Goal: Task Accomplishment & Management: Manage account settings

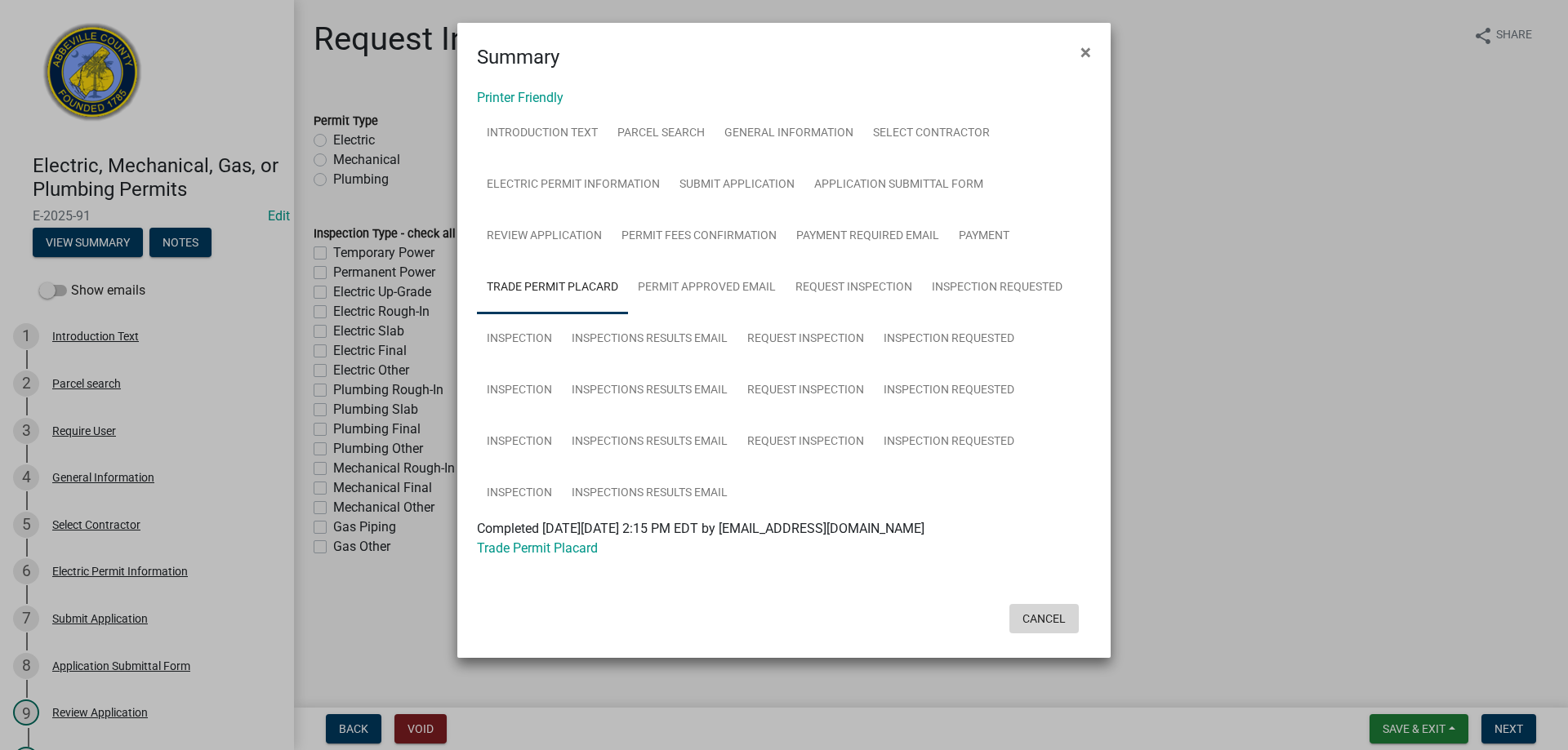
click at [1044, 616] on button "Cancel" at bounding box center [1044, 619] width 69 height 30
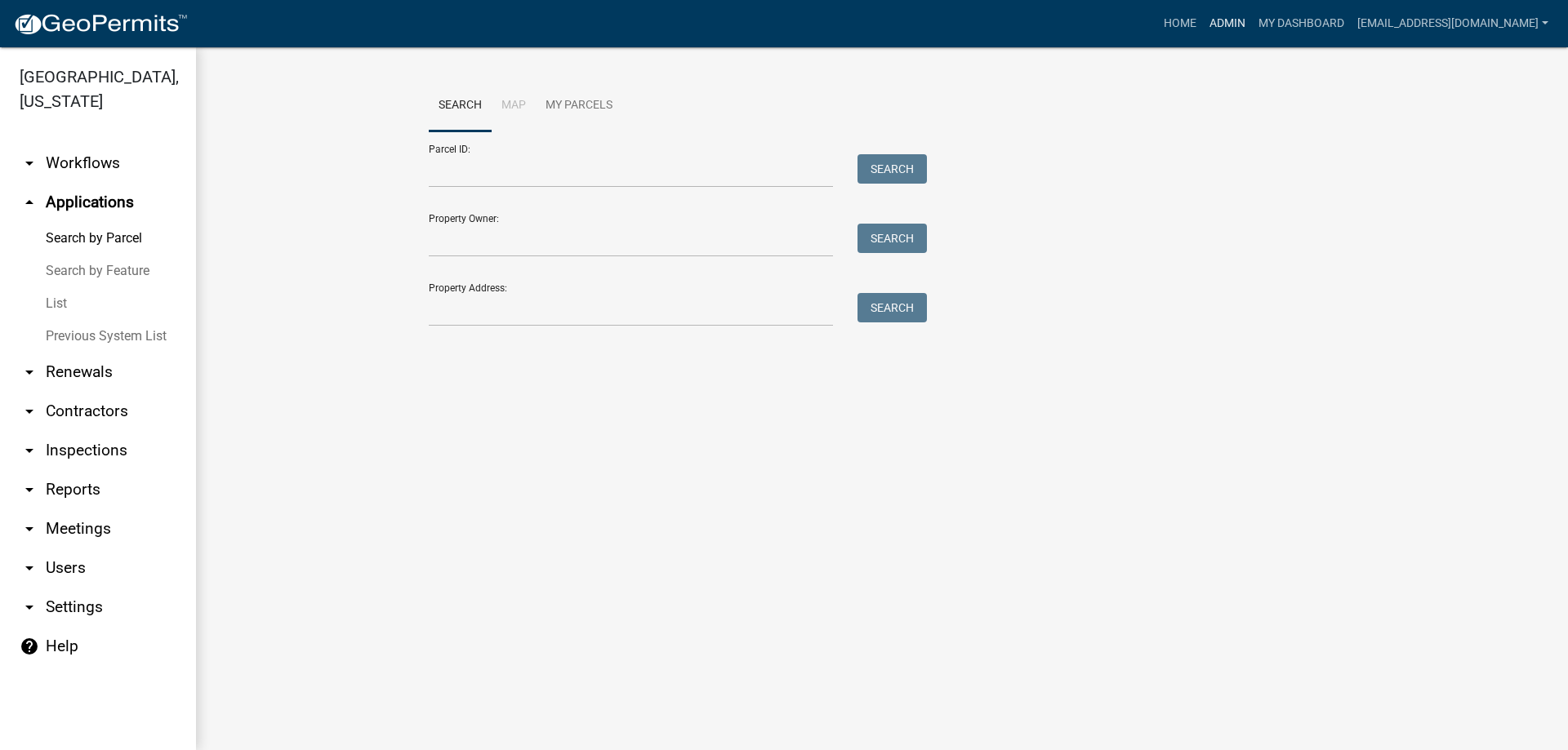
click at [1216, 23] on link "Admin" at bounding box center [1228, 23] width 49 height 31
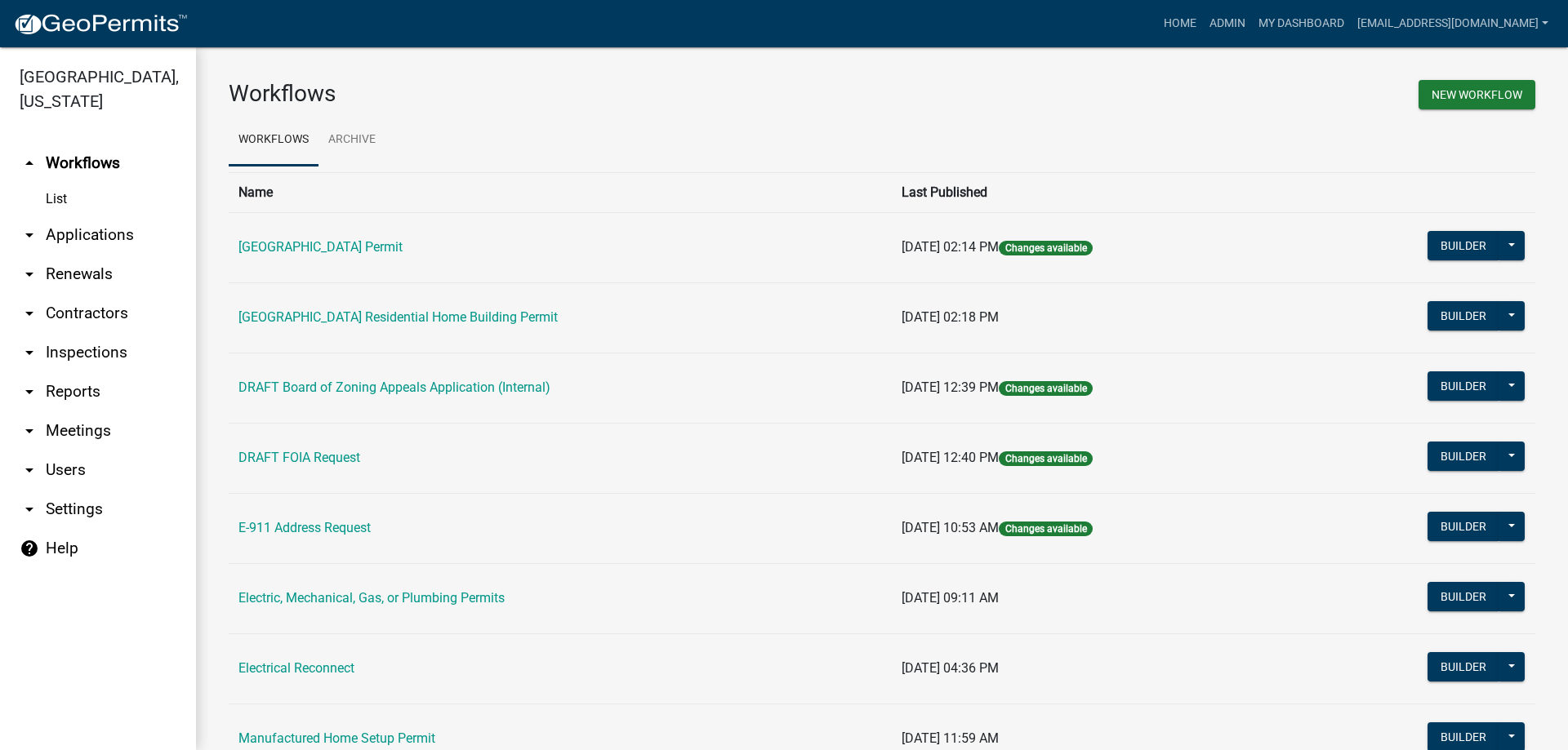
click at [75, 230] on link "arrow_drop_down Applications" at bounding box center [98, 236] width 196 height 39
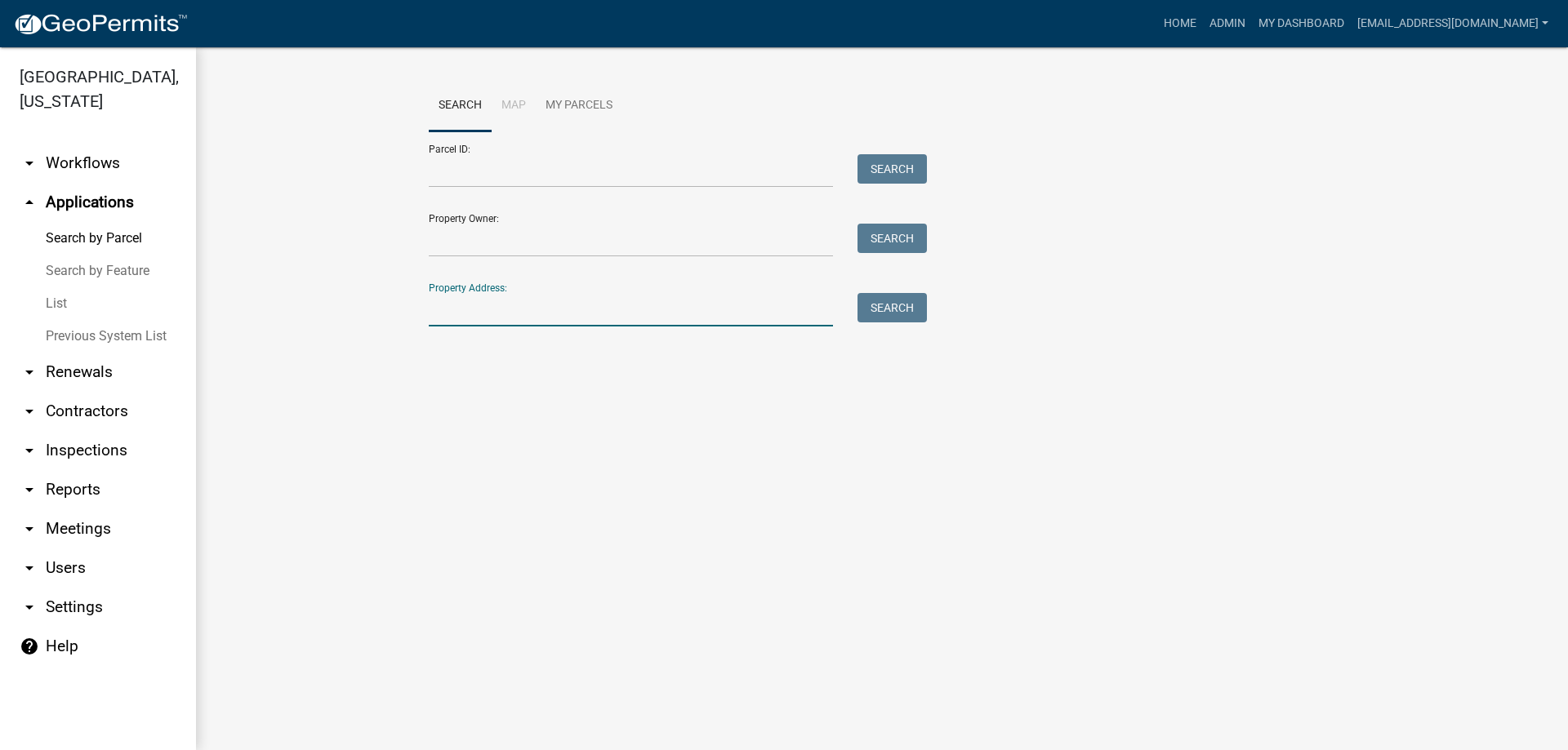
click at [537, 308] on input "Property Address:" at bounding box center [631, 309] width 404 height 34
click at [544, 240] on input "Property Owner:" at bounding box center [631, 240] width 404 height 34
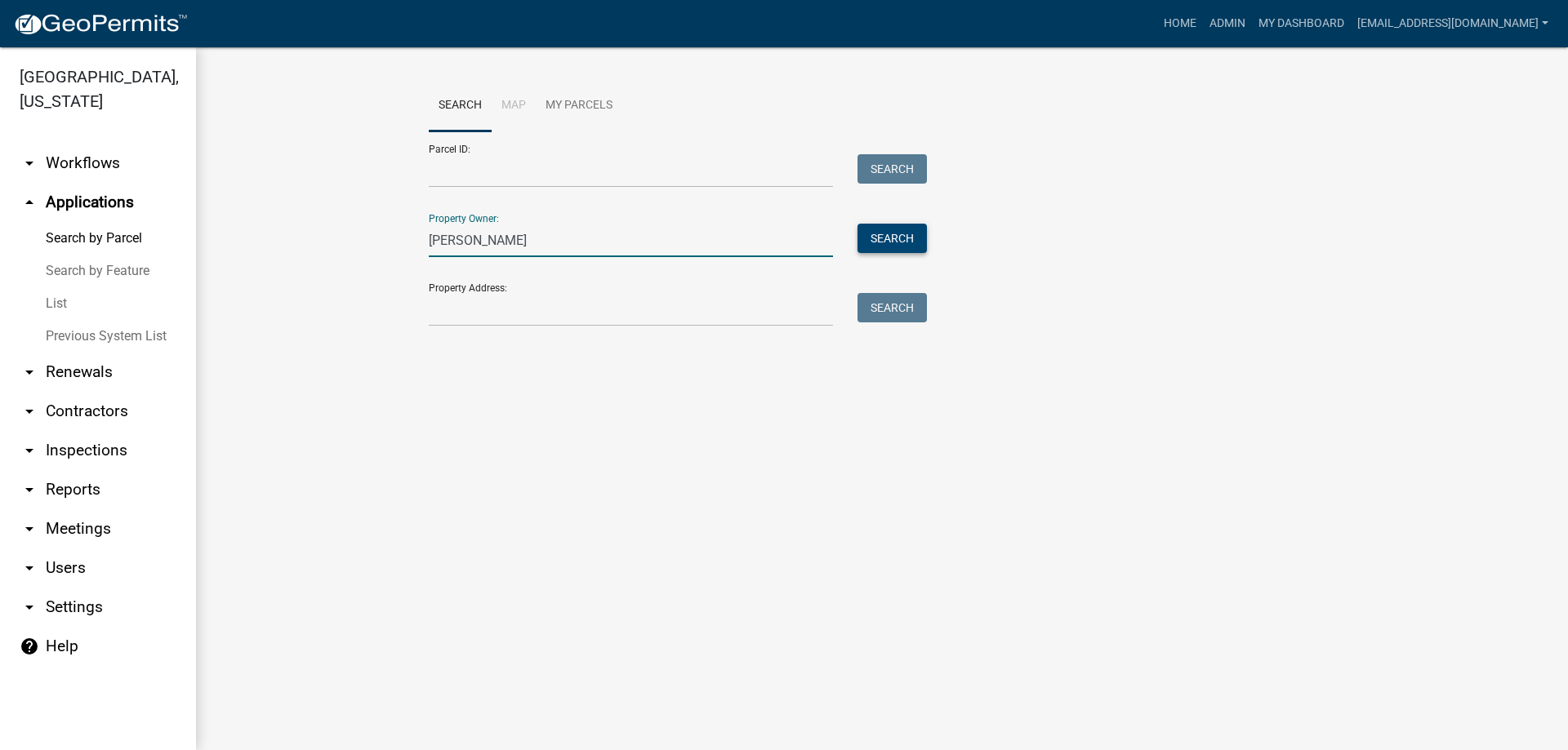
type input "[PERSON_NAME]"
click at [872, 236] on button "Search" at bounding box center [892, 239] width 69 height 30
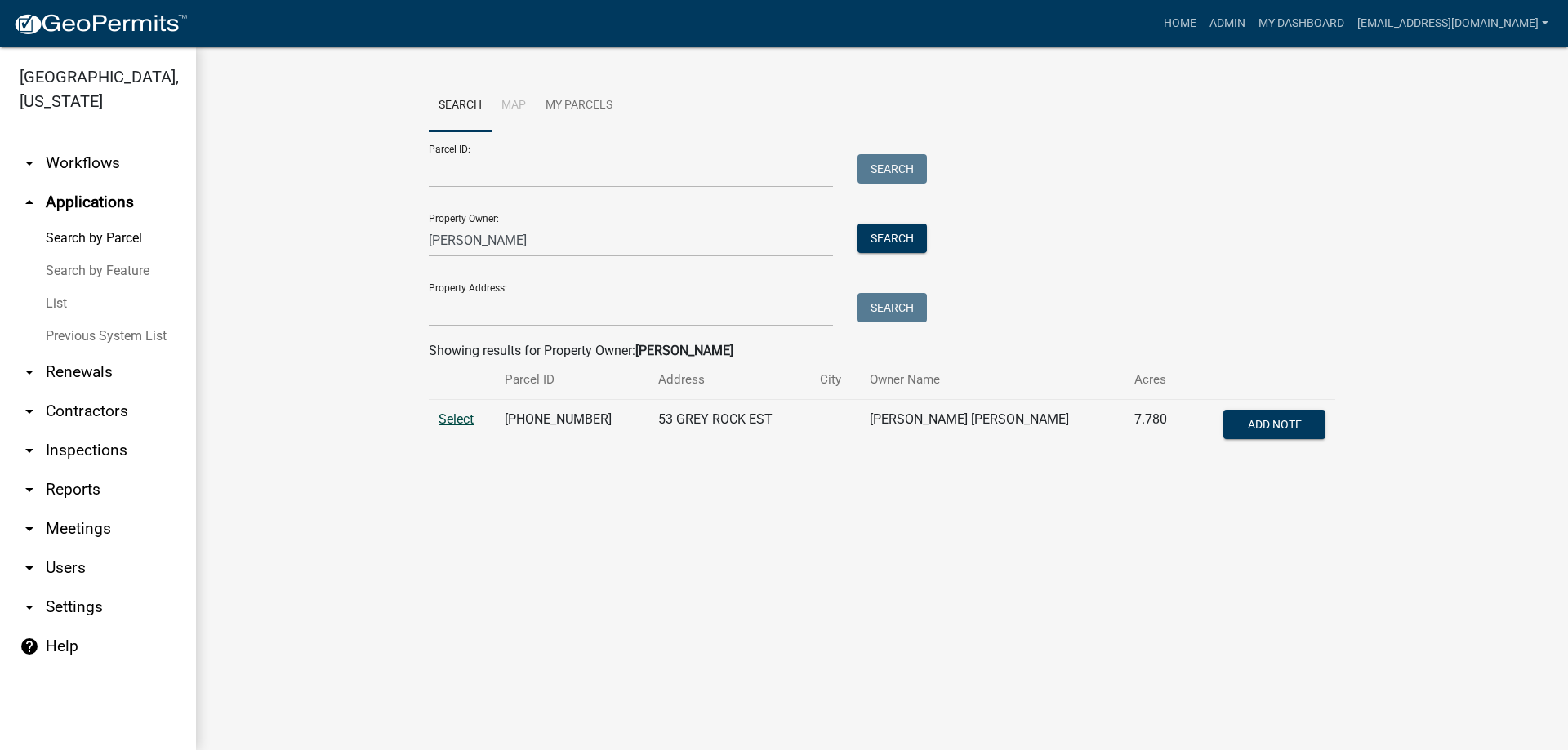
click at [451, 422] on span "Select" at bounding box center [457, 419] width 36 height 16
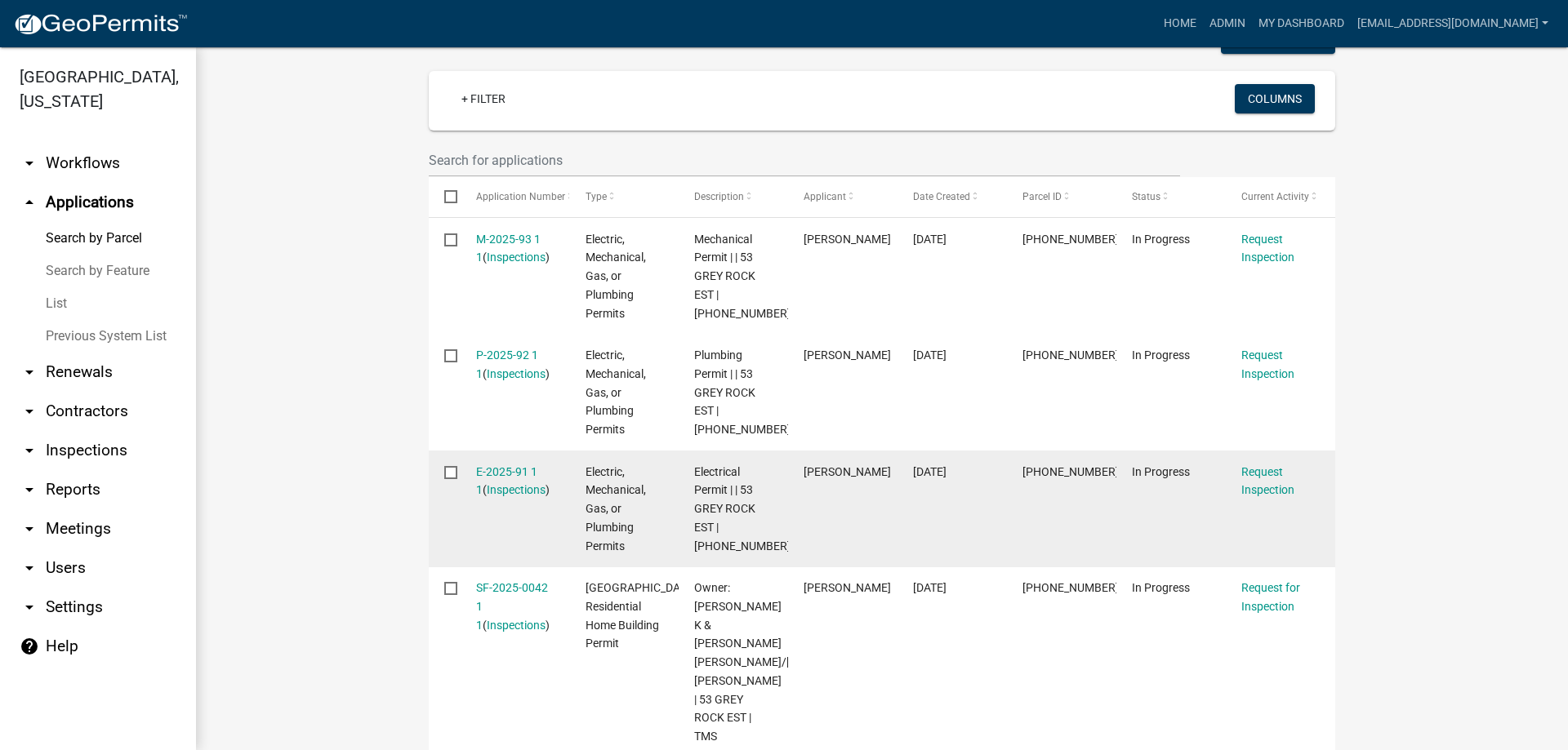
scroll to position [490, 0]
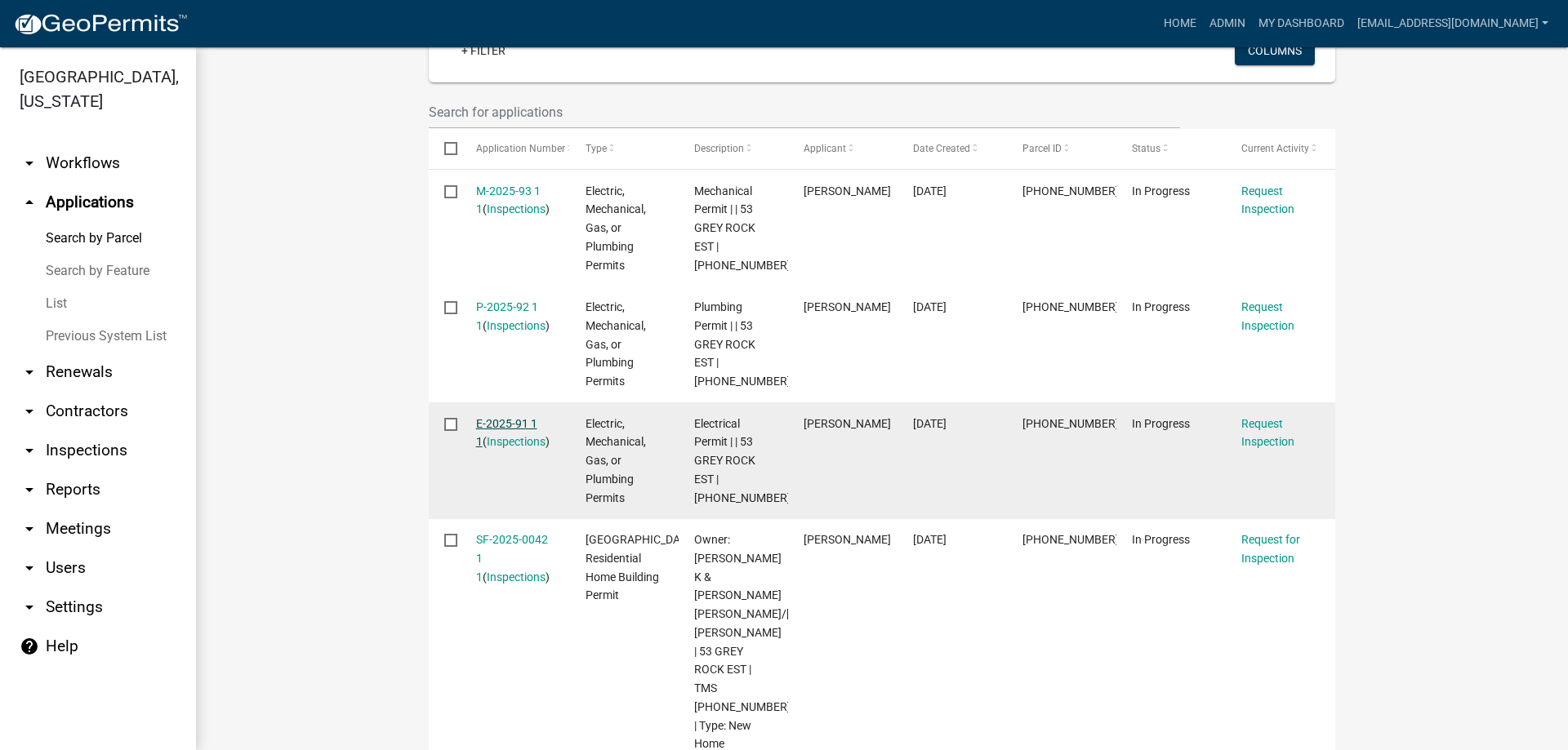
click at [501, 425] on link "E-2025-91 1 1" at bounding box center [507, 433] width 61 height 32
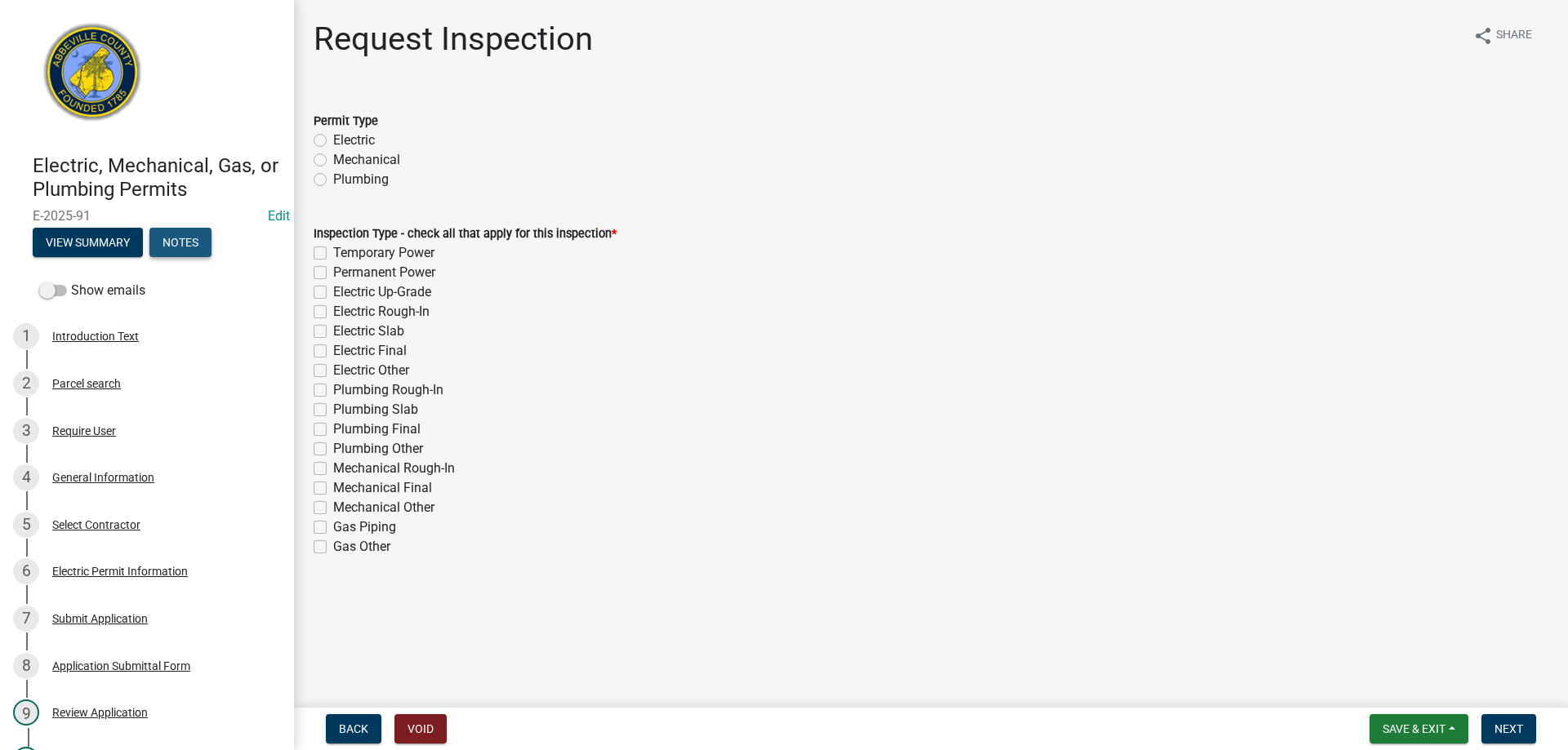
click at [178, 236] on button "Notes" at bounding box center [180, 242] width 62 height 30
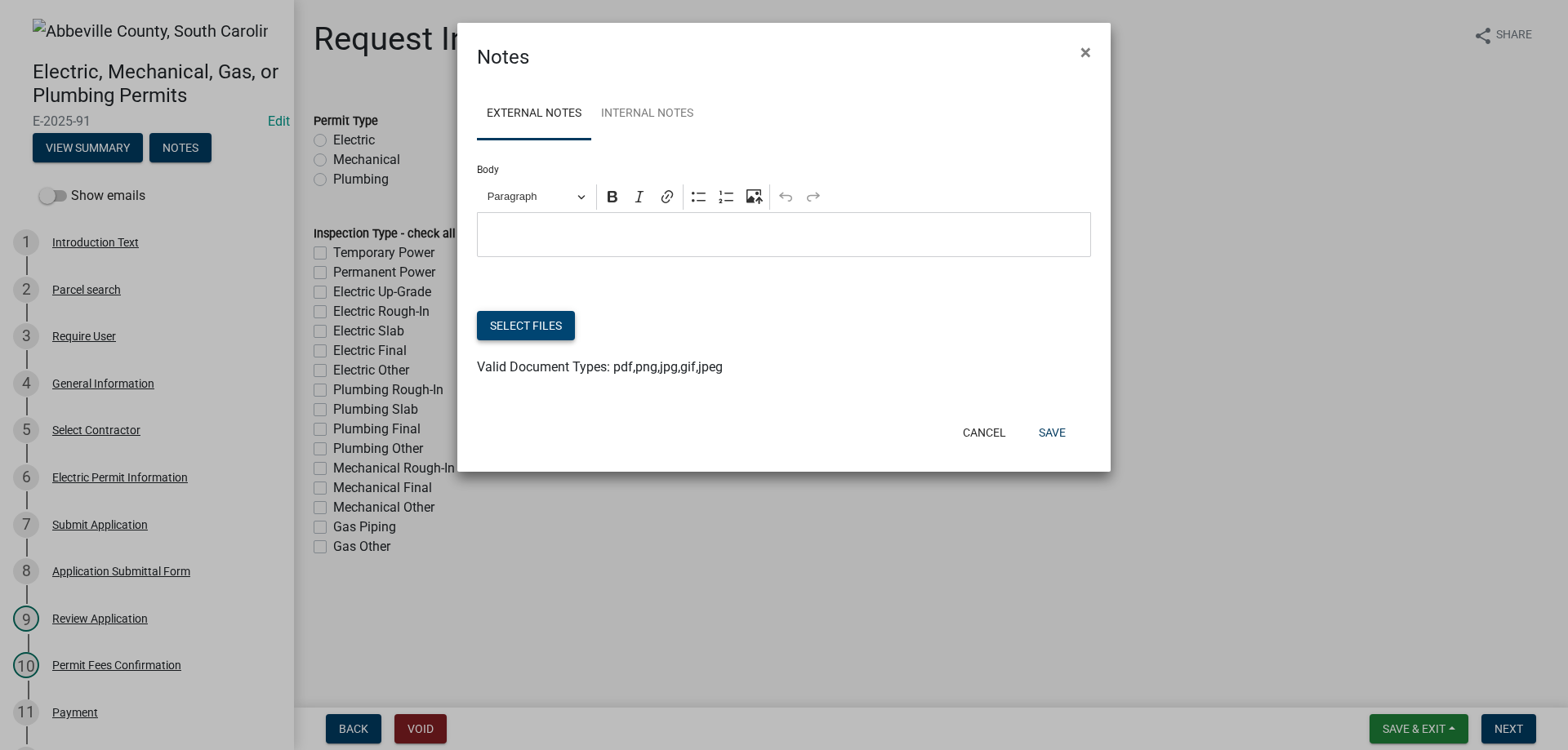
click at [526, 326] on button "Select files" at bounding box center [526, 326] width 98 height 30
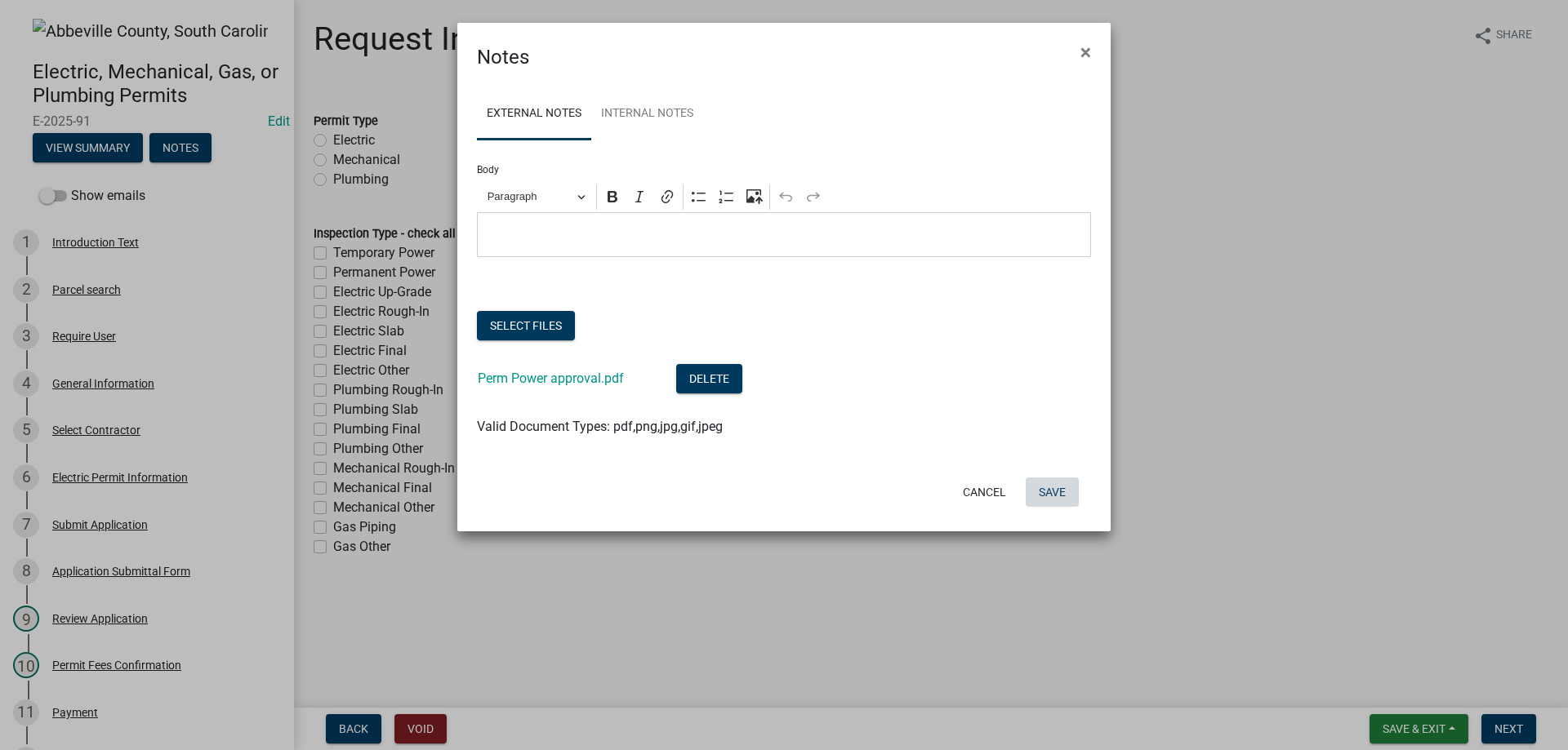
click at [1051, 487] on button "Save" at bounding box center [1052, 493] width 53 height 30
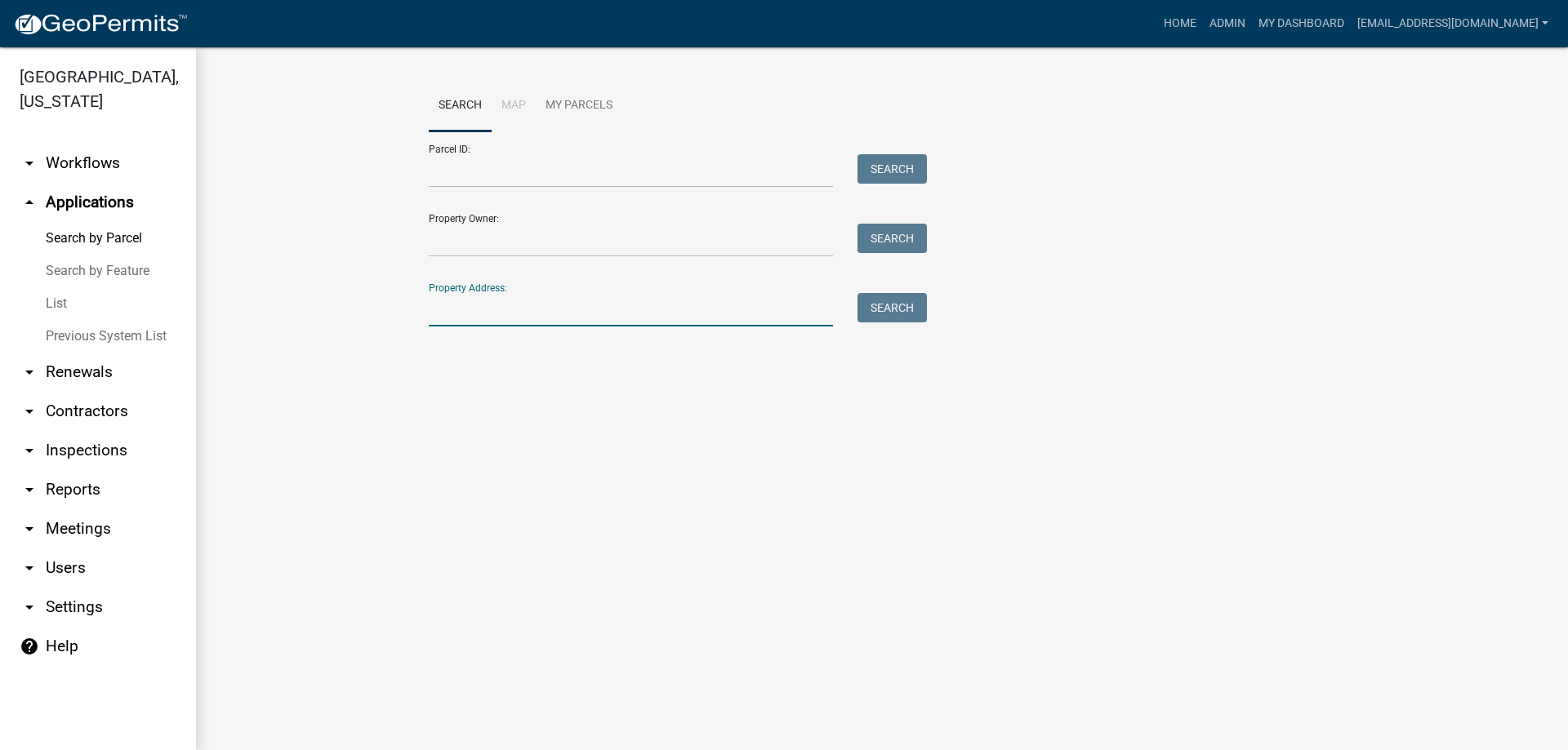
click at [513, 307] on input "Property Address:" at bounding box center [631, 309] width 404 height 34
type input "105 [GEOGRAPHIC_DATA]"
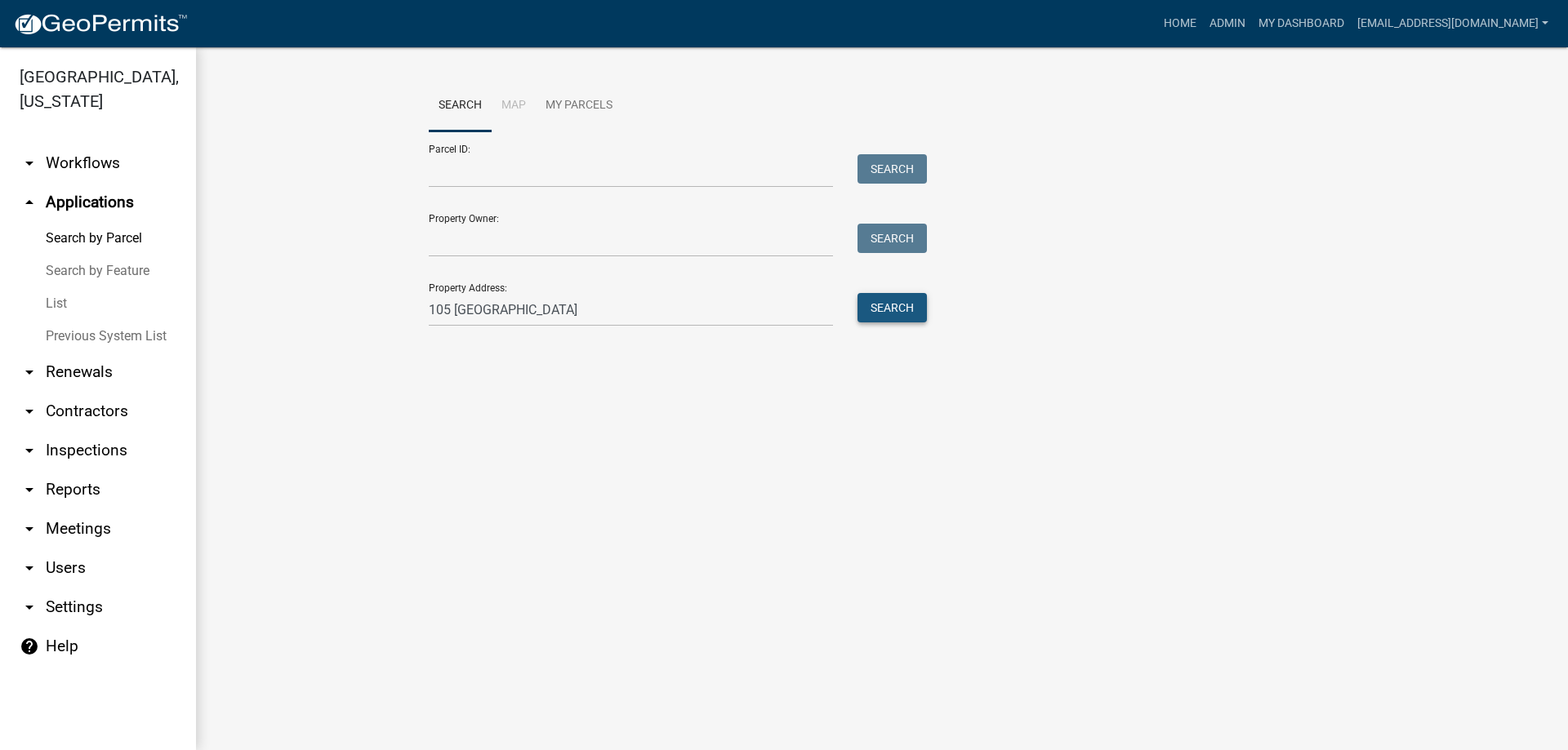
click at [891, 312] on button "Search" at bounding box center [892, 307] width 69 height 30
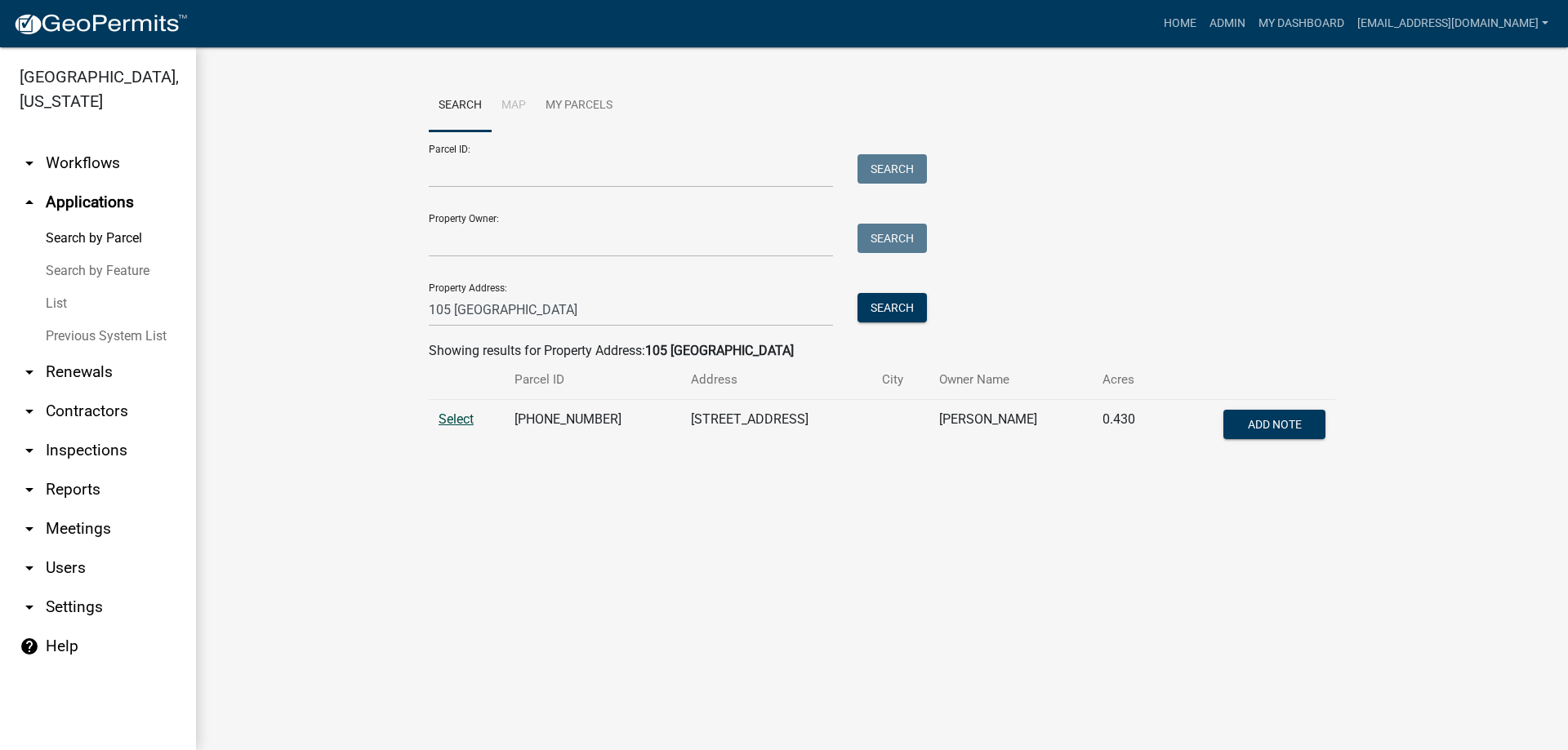
click at [454, 416] on span "Select" at bounding box center [457, 419] width 36 height 16
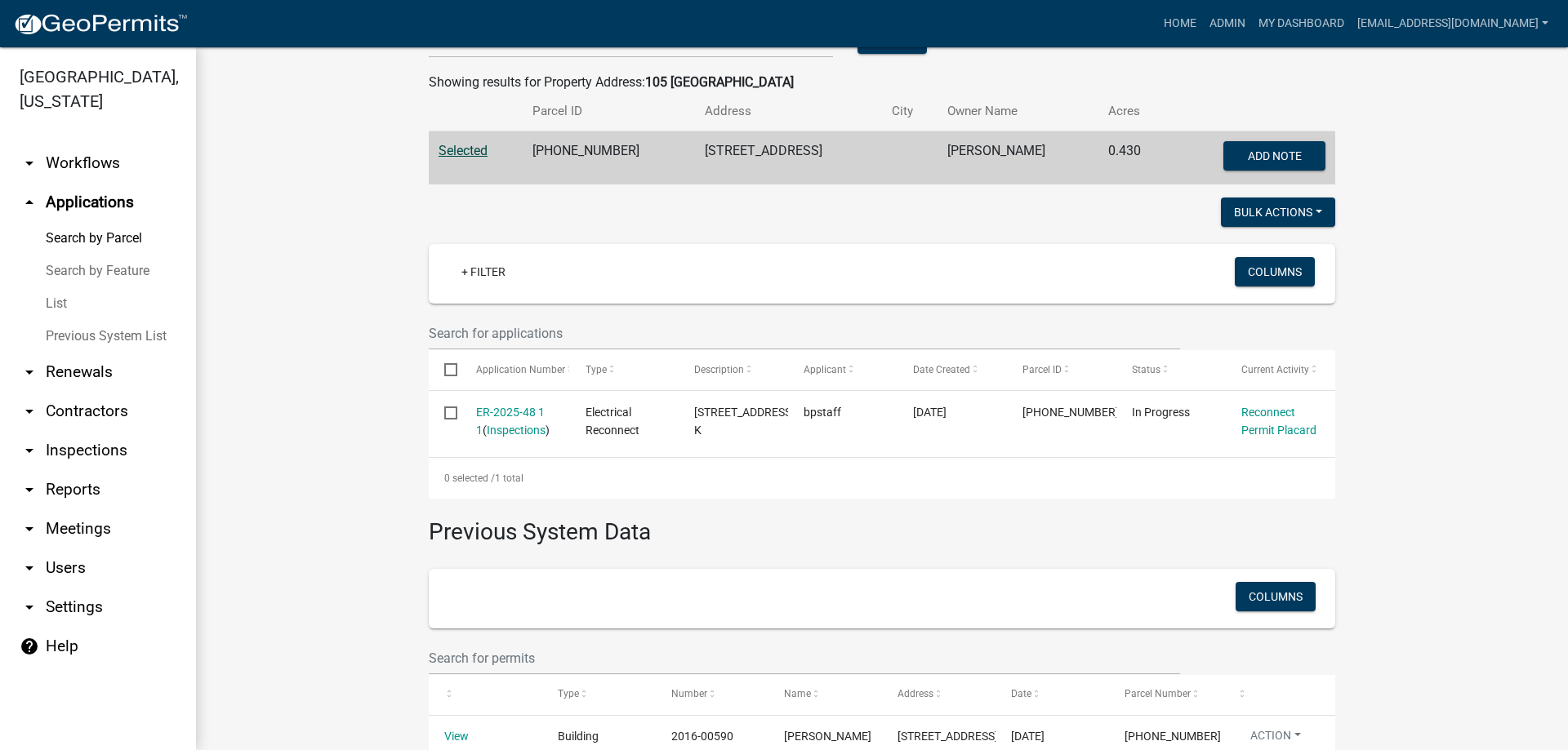
scroll to position [326, 0]
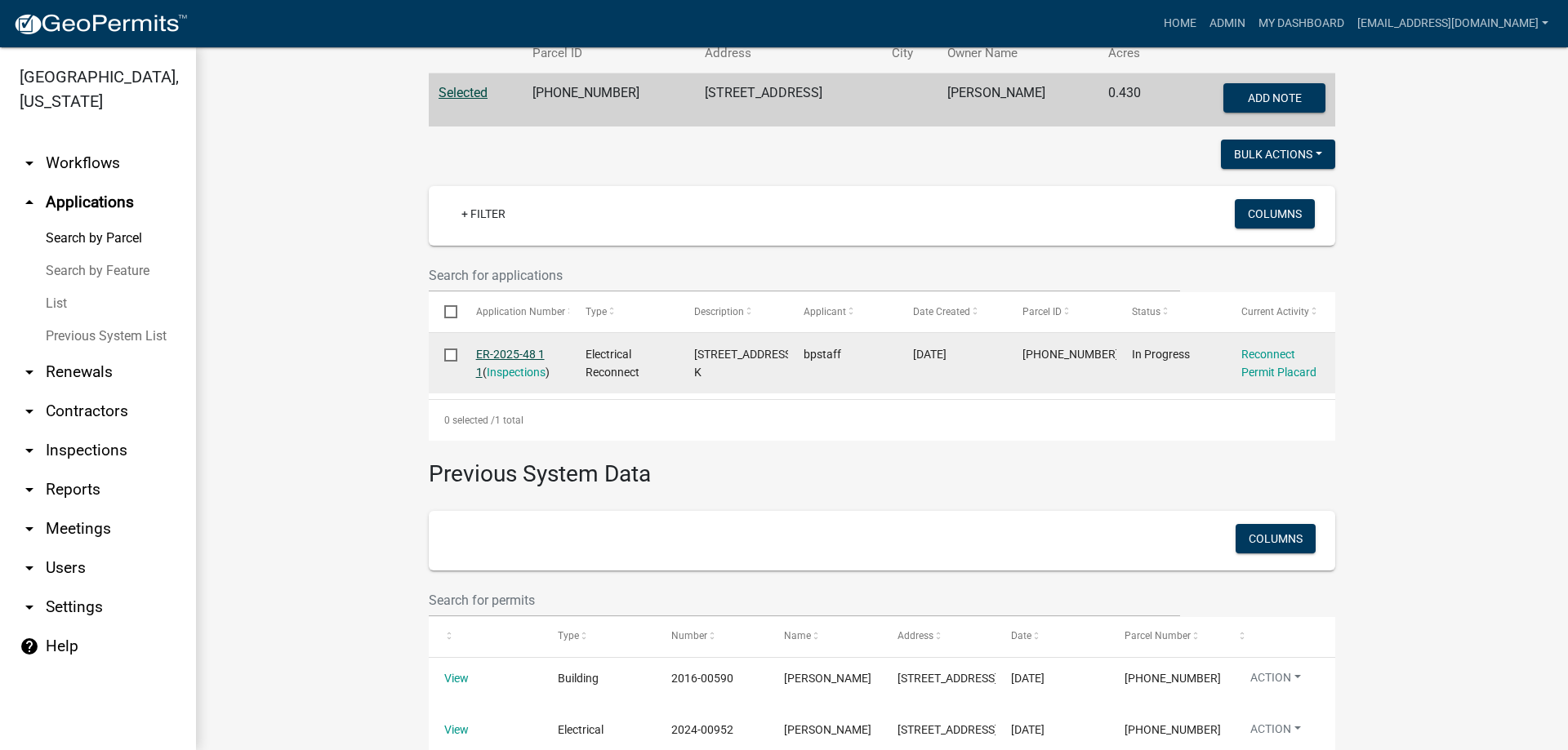
click at [504, 352] on link "ER-2025-48 1 1" at bounding box center [511, 364] width 69 height 32
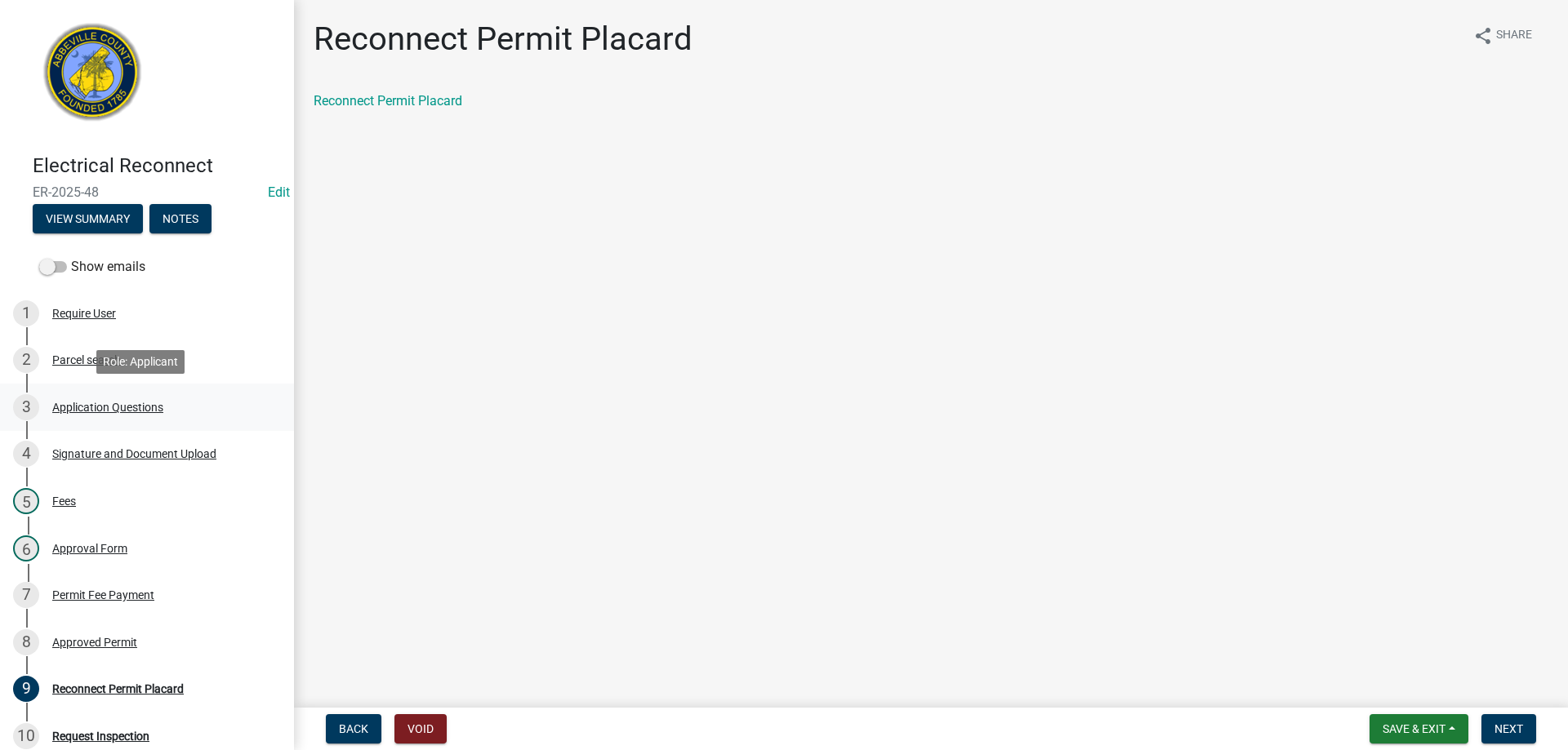
click at [103, 403] on div "Application Questions" at bounding box center [107, 408] width 111 height 12
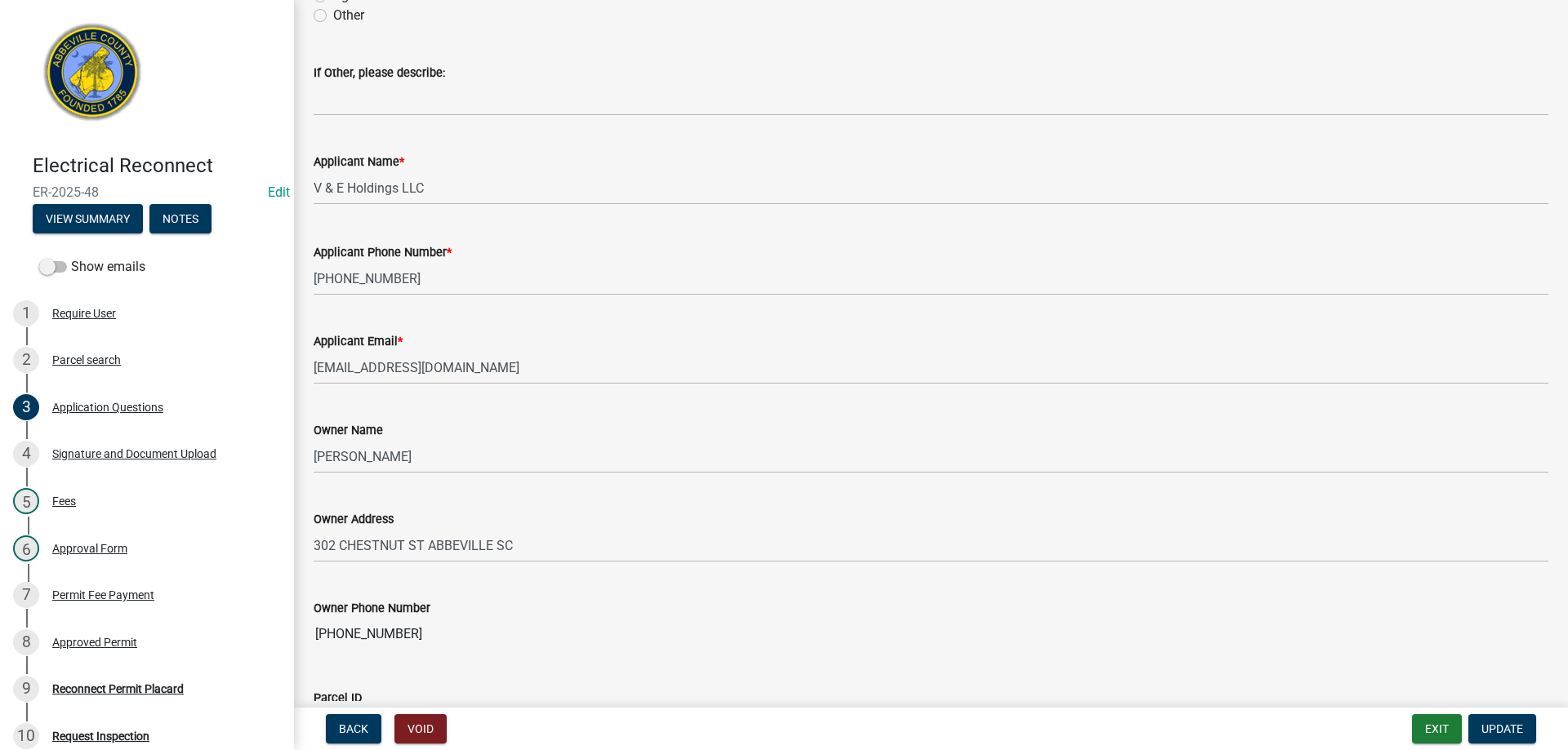
scroll to position [208, 0]
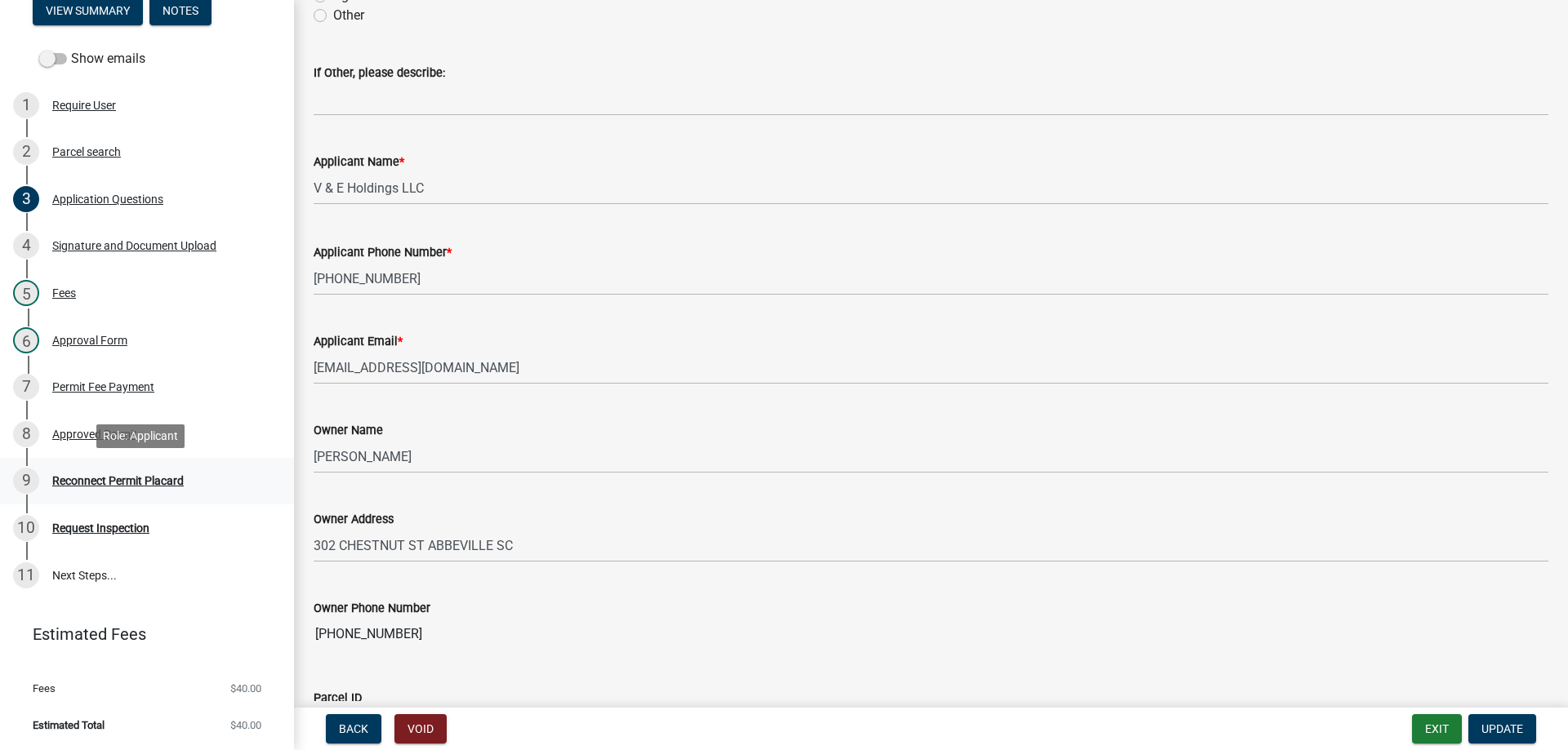
click at [102, 479] on div "Reconnect Permit Placard" at bounding box center [117, 481] width 131 height 12
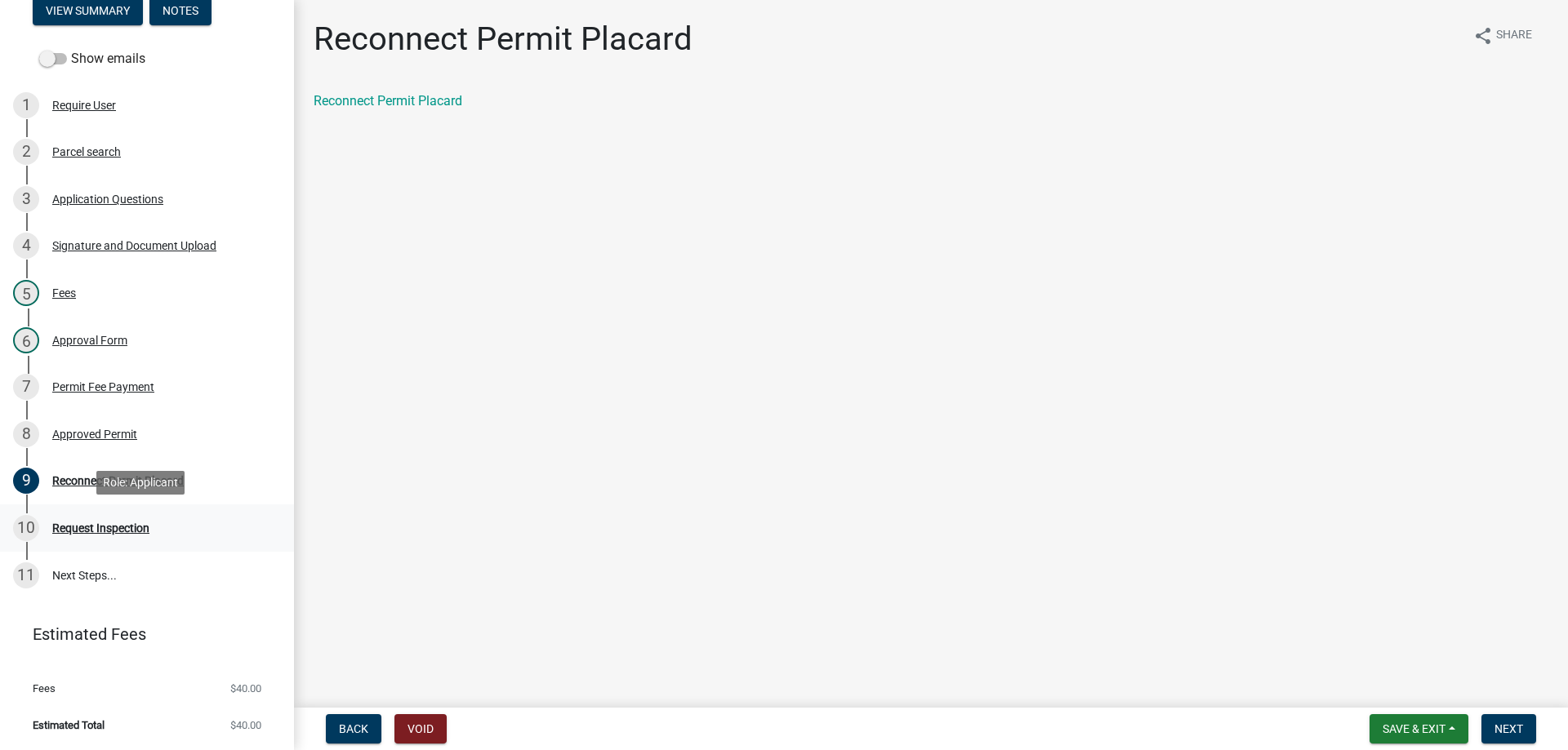
click at [103, 528] on div "Request Inspection" at bounding box center [101, 528] width 98 height 12
click at [69, 526] on div "Request Inspection" at bounding box center [101, 528] width 98 height 12
click at [1506, 727] on span "Next" at bounding box center [1509, 728] width 29 height 13
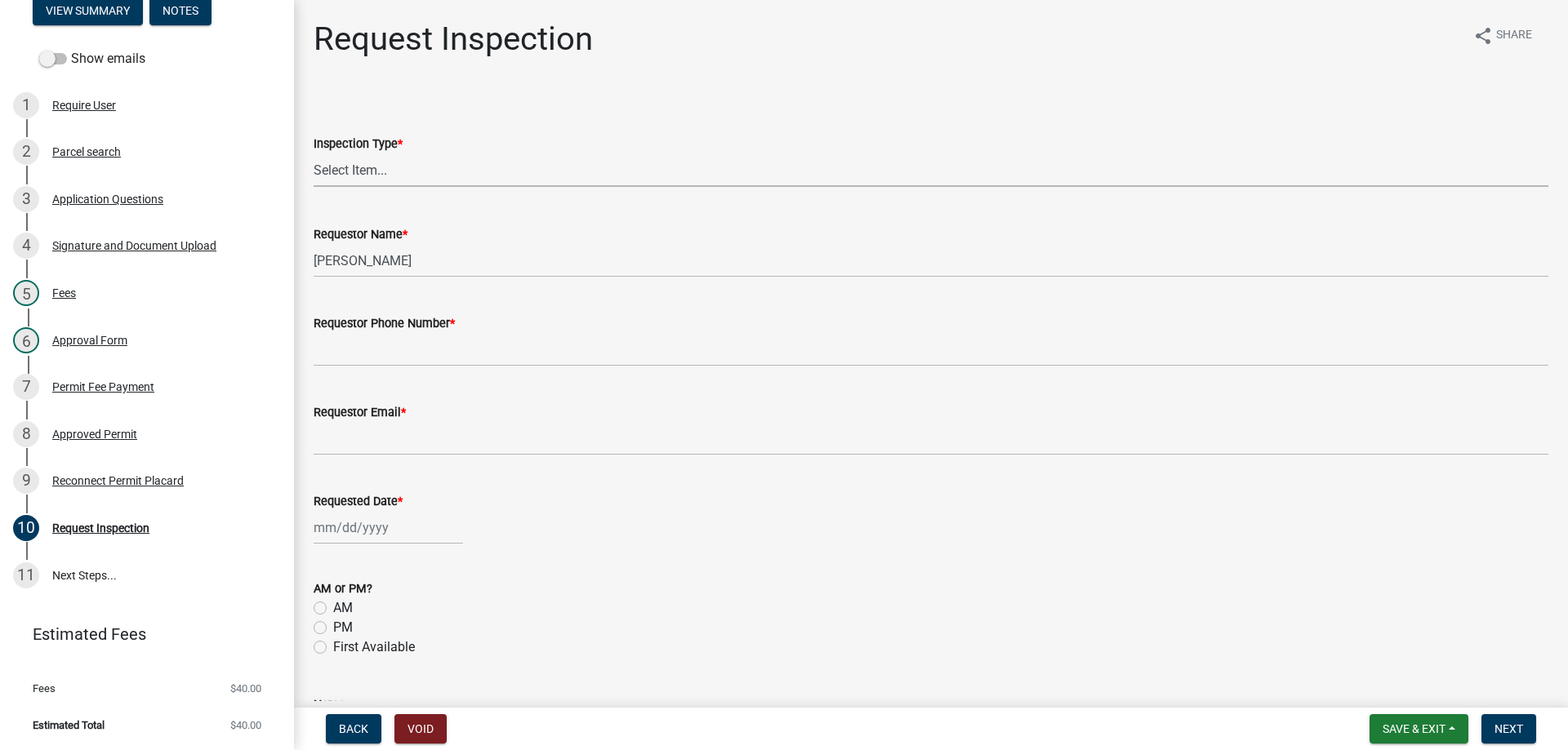
click at [362, 169] on select "Select Item... Reconnect" at bounding box center [931, 170] width 1235 height 34
click at [314, 154] on select "Select Item... Reconnect" at bounding box center [931, 170] width 1235 height 34
select select "83e7f721-6e00-42b7-a348-3e077180f52c"
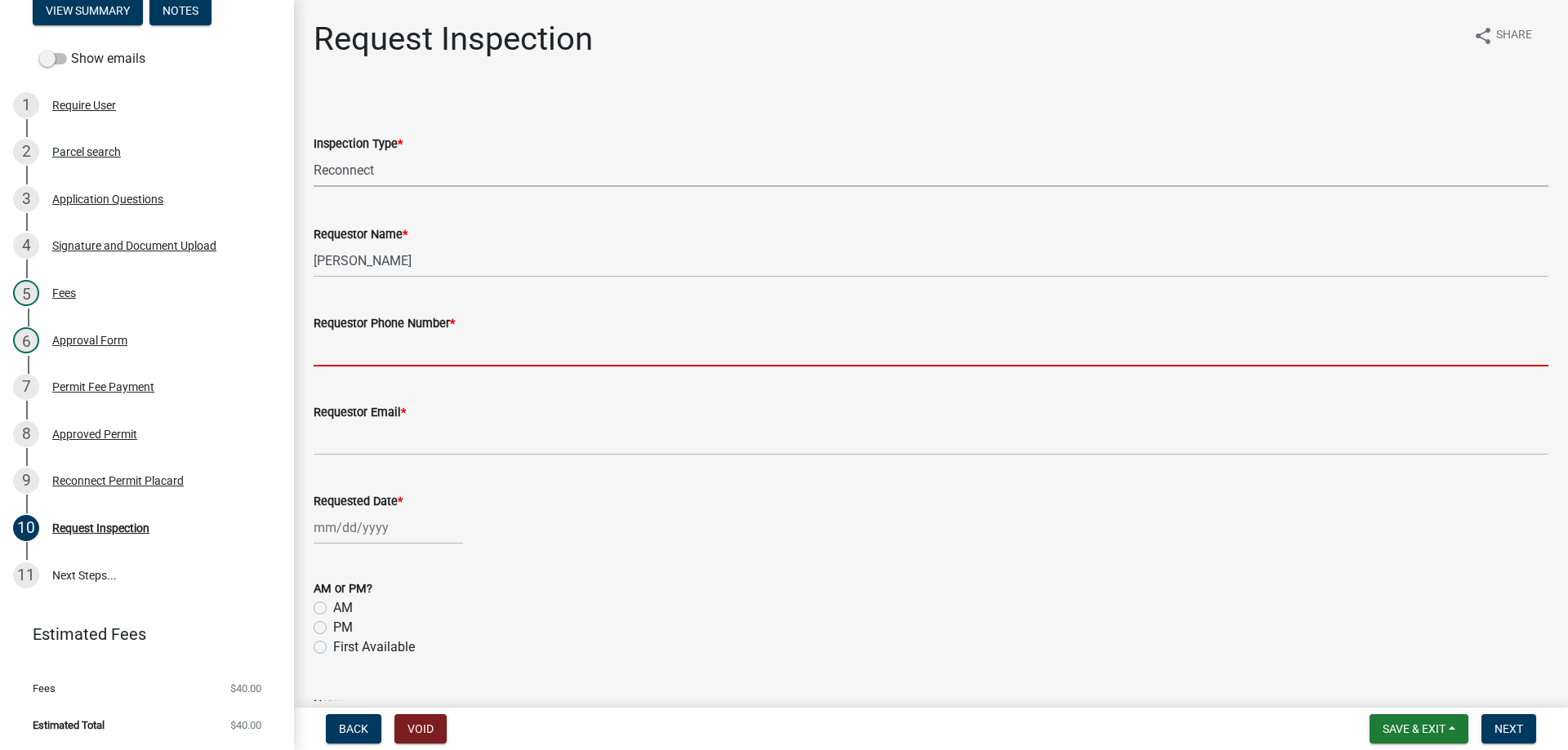
click at [369, 355] on input "Requestor Phone Number *" at bounding box center [931, 350] width 1235 height 34
type input "8643789750"
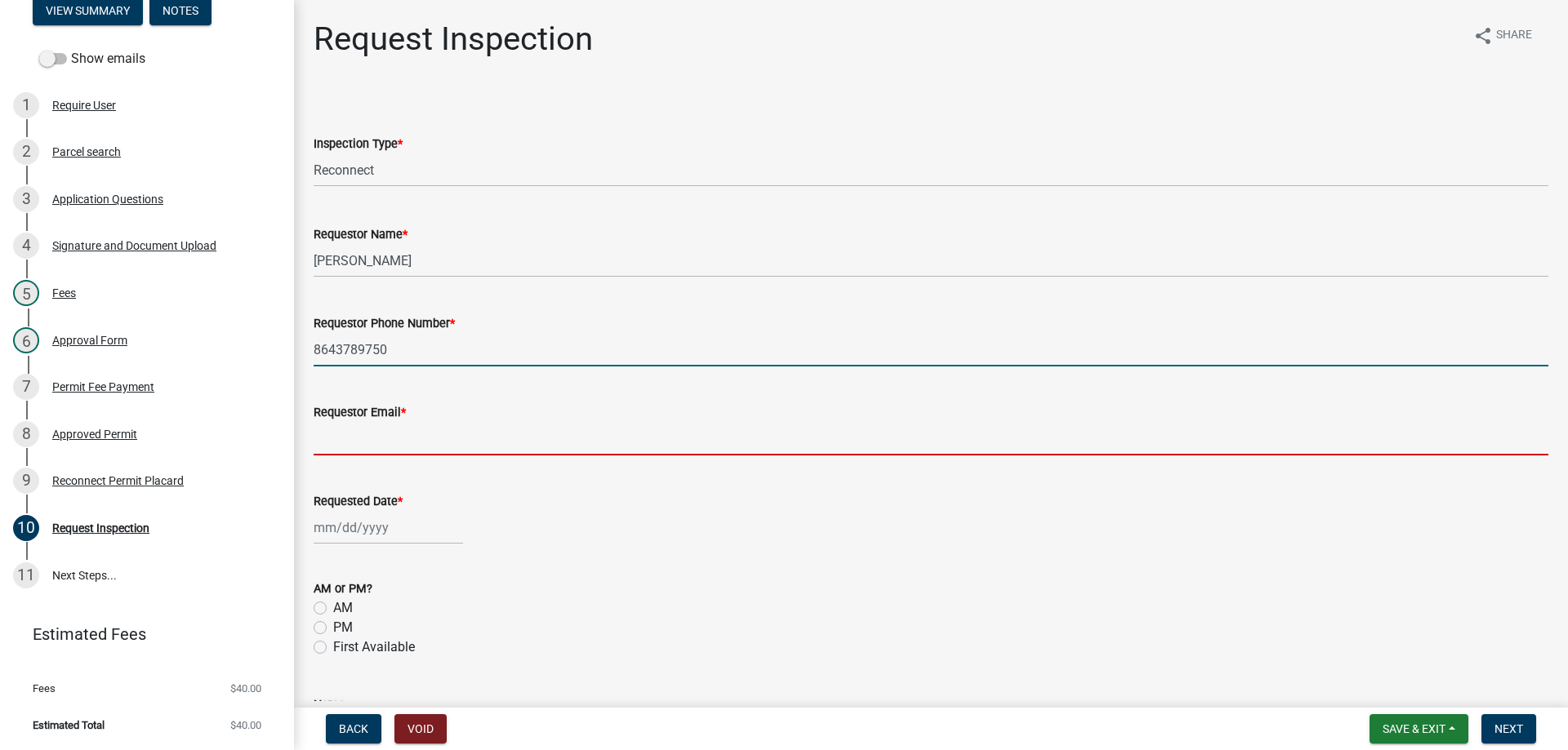
type input "[EMAIL_ADDRESS][DOMAIN_NAME]"
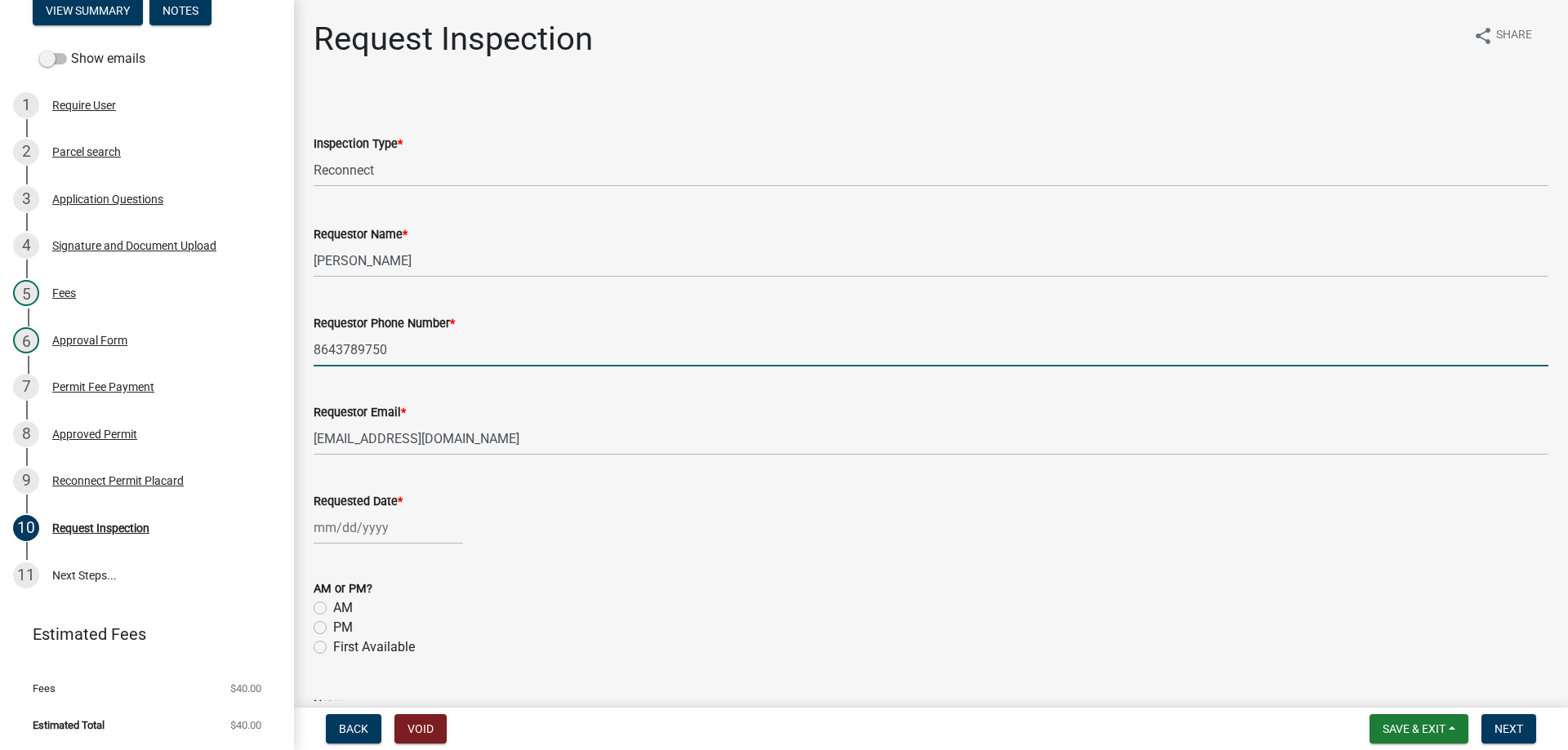
select select "8"
select select "2025"
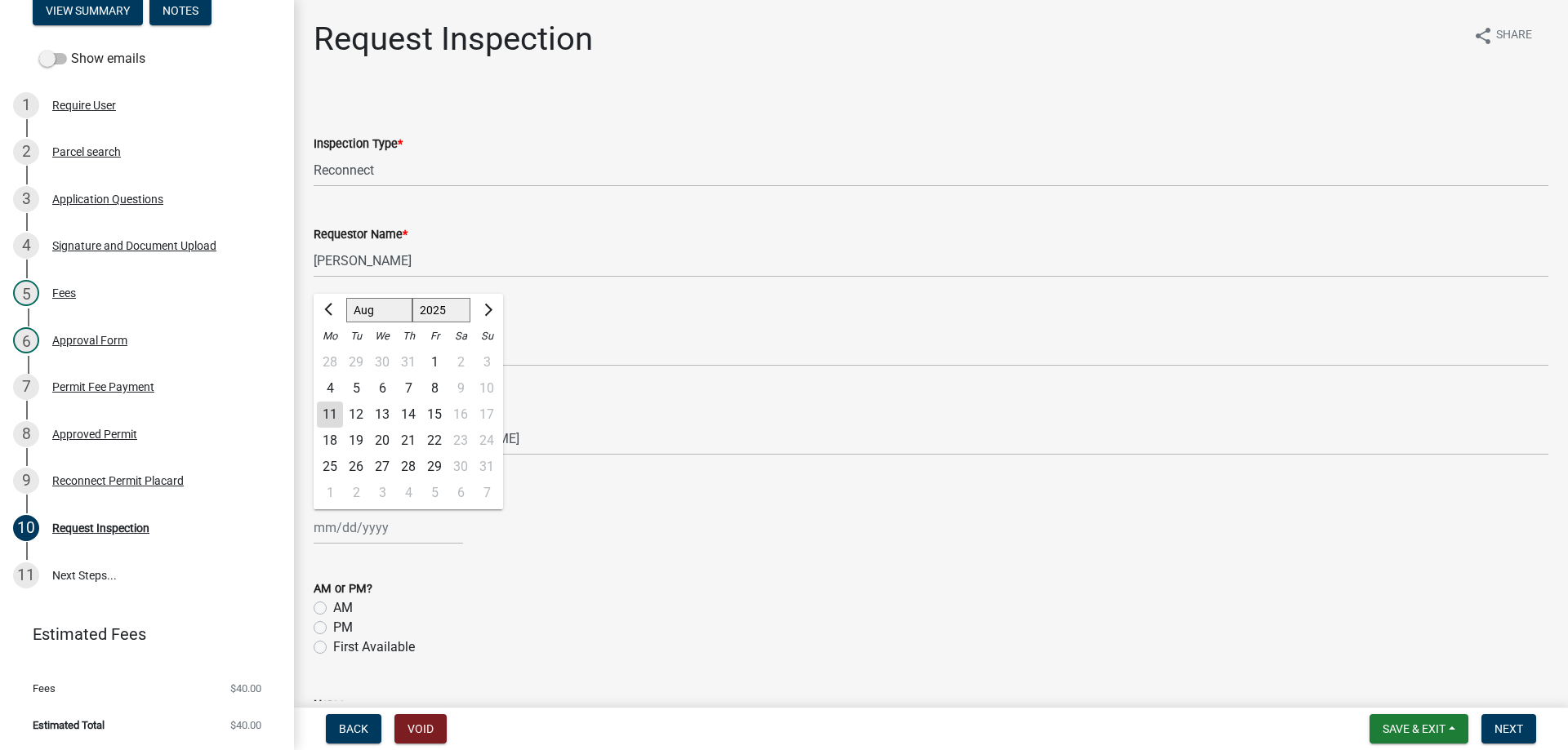
click at [366, 532] on div "[PERSON_NAME] Feb Mar Apr [PERSON_NAME][DATE] Oct Nov [DATE] 1526 1527 1528 152…" at bounding box center [389, 528] width 150 height 34
click at [328, 410] on div "11" at bounding box center [329, 415] width 27 height 27
type input "[DATE]"
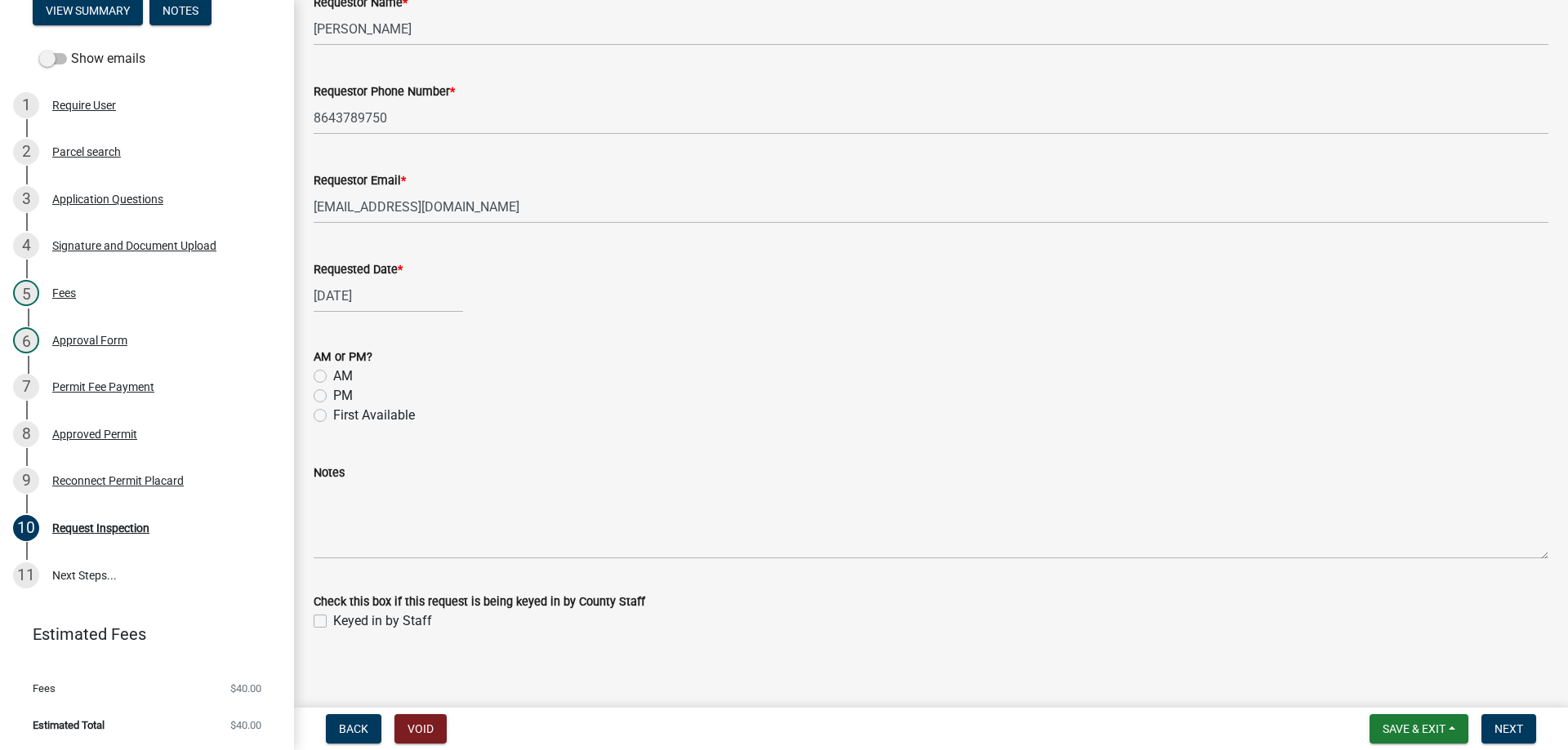
scroll to position [240, 0]
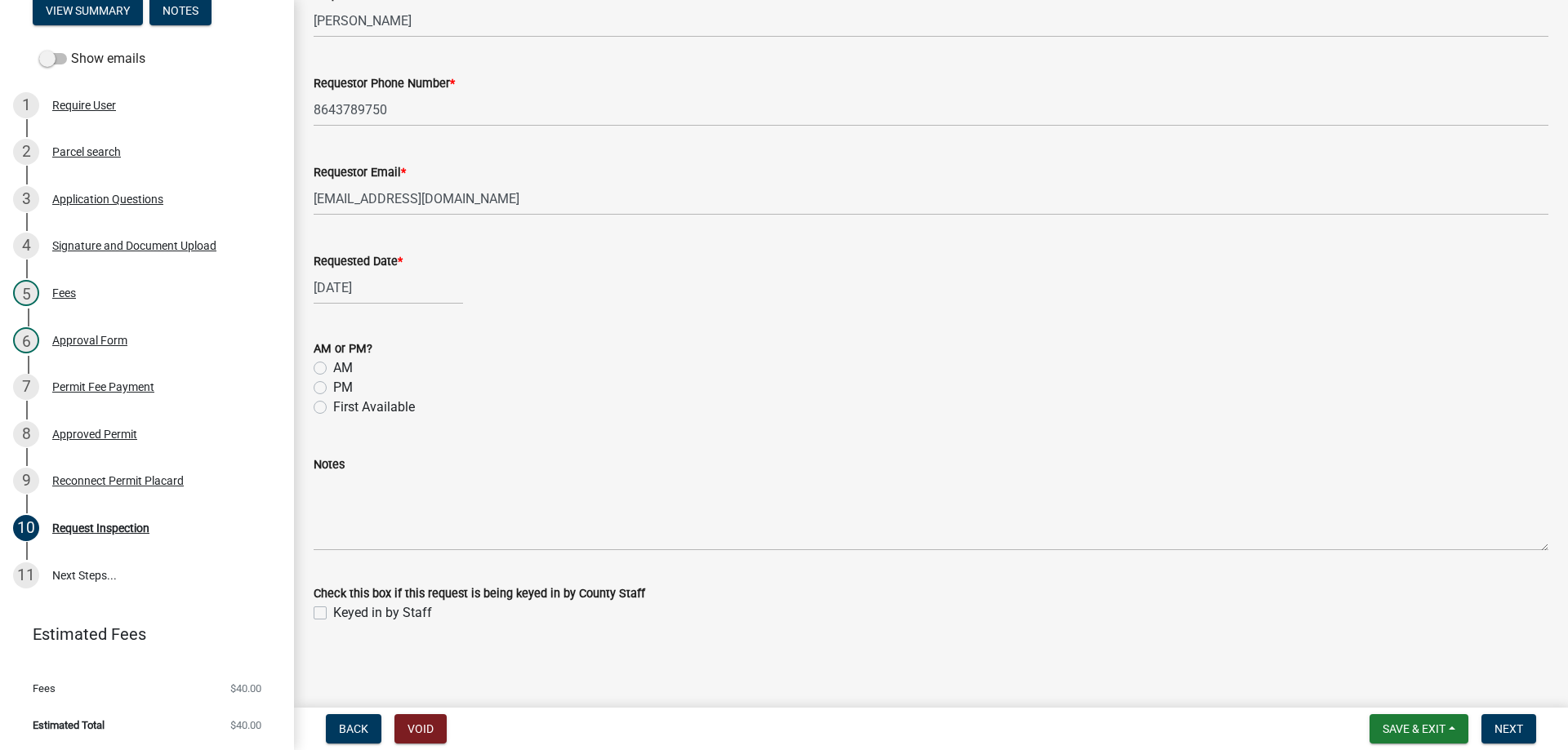
click at [333, 387] on label "PM" at bounding box center [343, 388] width 20 height 20
click at [333, 387] on input "PM" at bounding box center [338, 383] width 11 height 11
radio input "true"
drag, startPoint x: 321, startPoint y: 611, endPoint x: 345, endPoint y: 585, distance: 35.4
click at [333, 611] on label "Keyed in by Staff" at bounding box center [383, 613] width 99 height 20
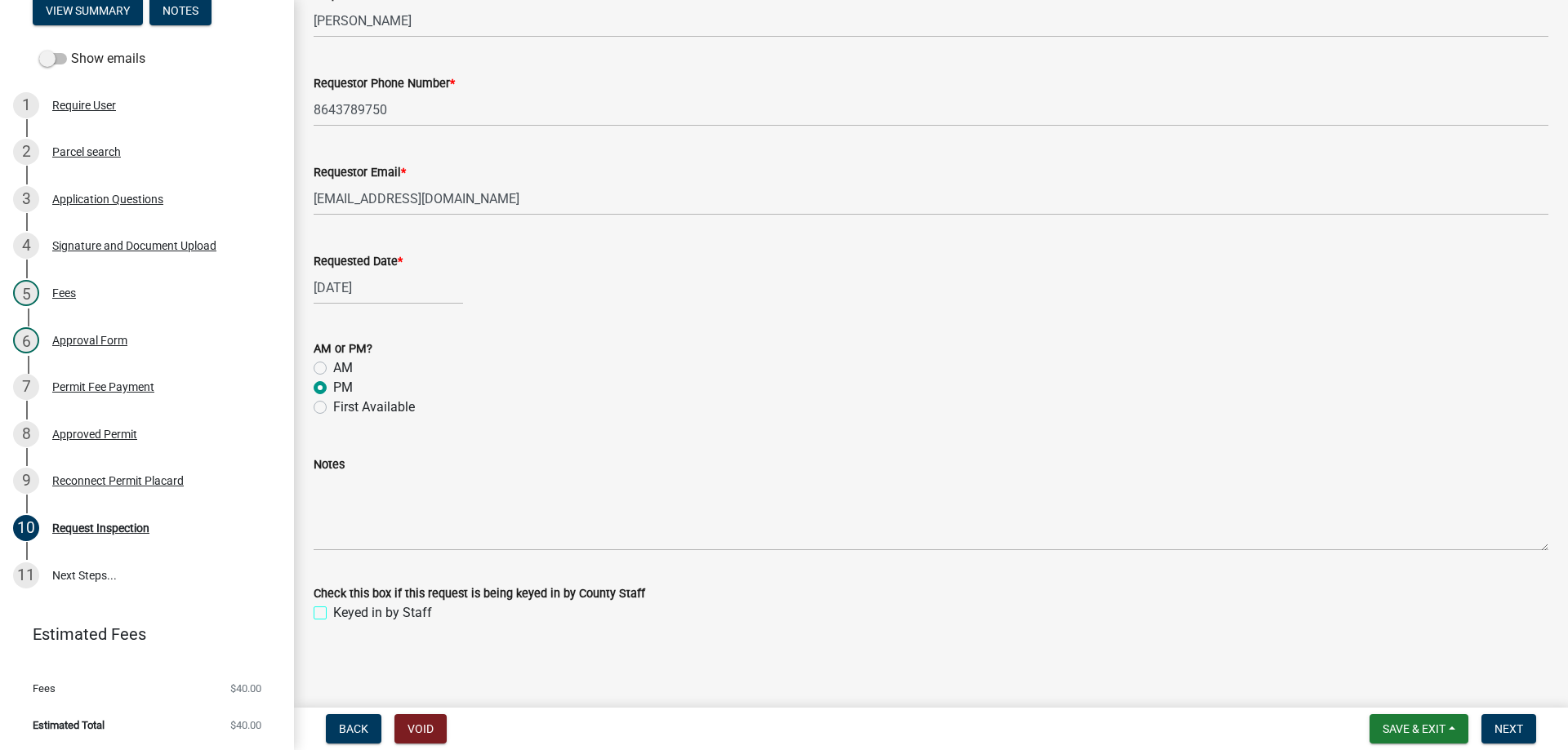
click at [333, 611] on input "Keyed in by Staff" at bounding box center [338, 608] width 11 height 11
checkbox input "true"
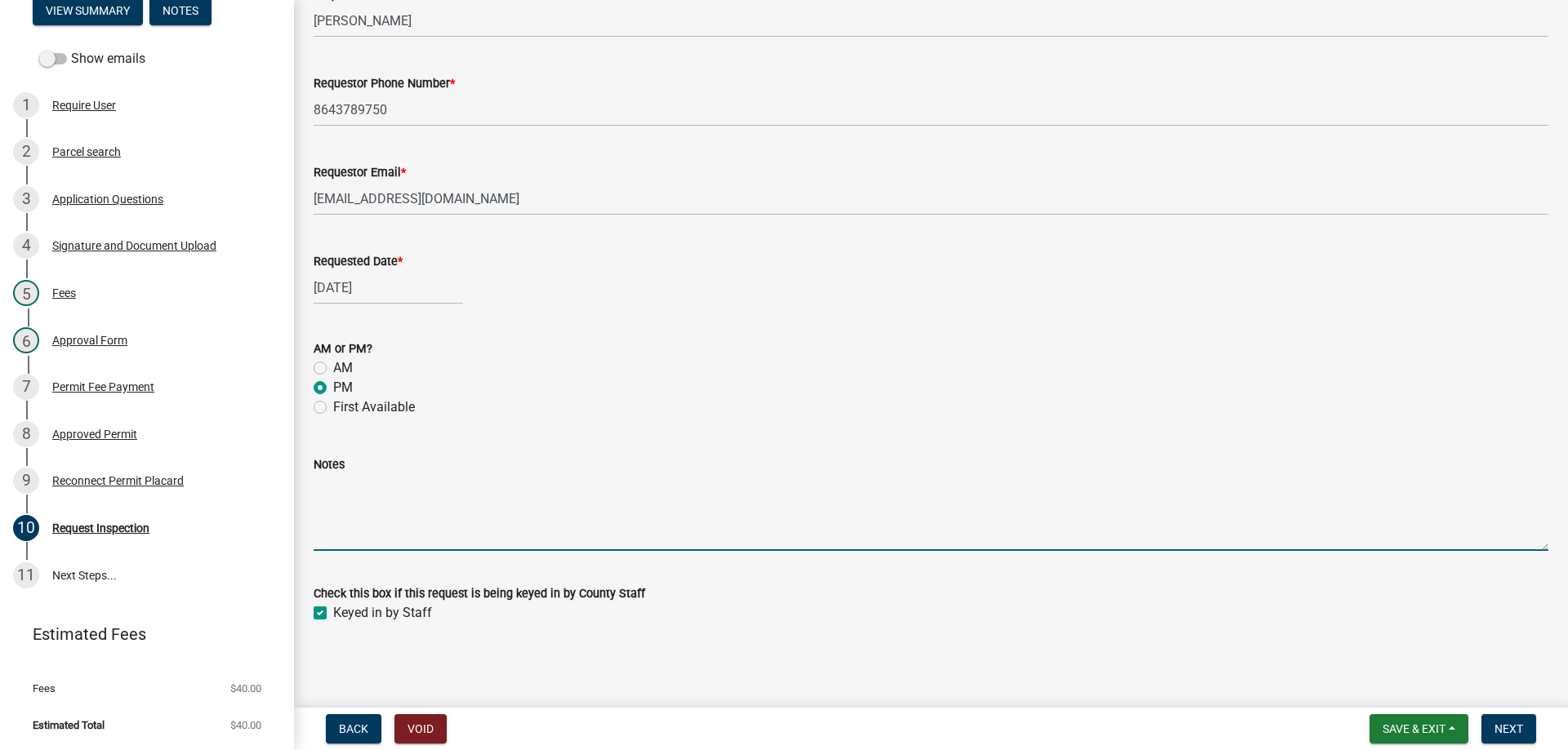
click at [374, 522] on textarea "Notes" at bounding box center [931, 512] width 1235 height 77
type textarea "Approved for connection"
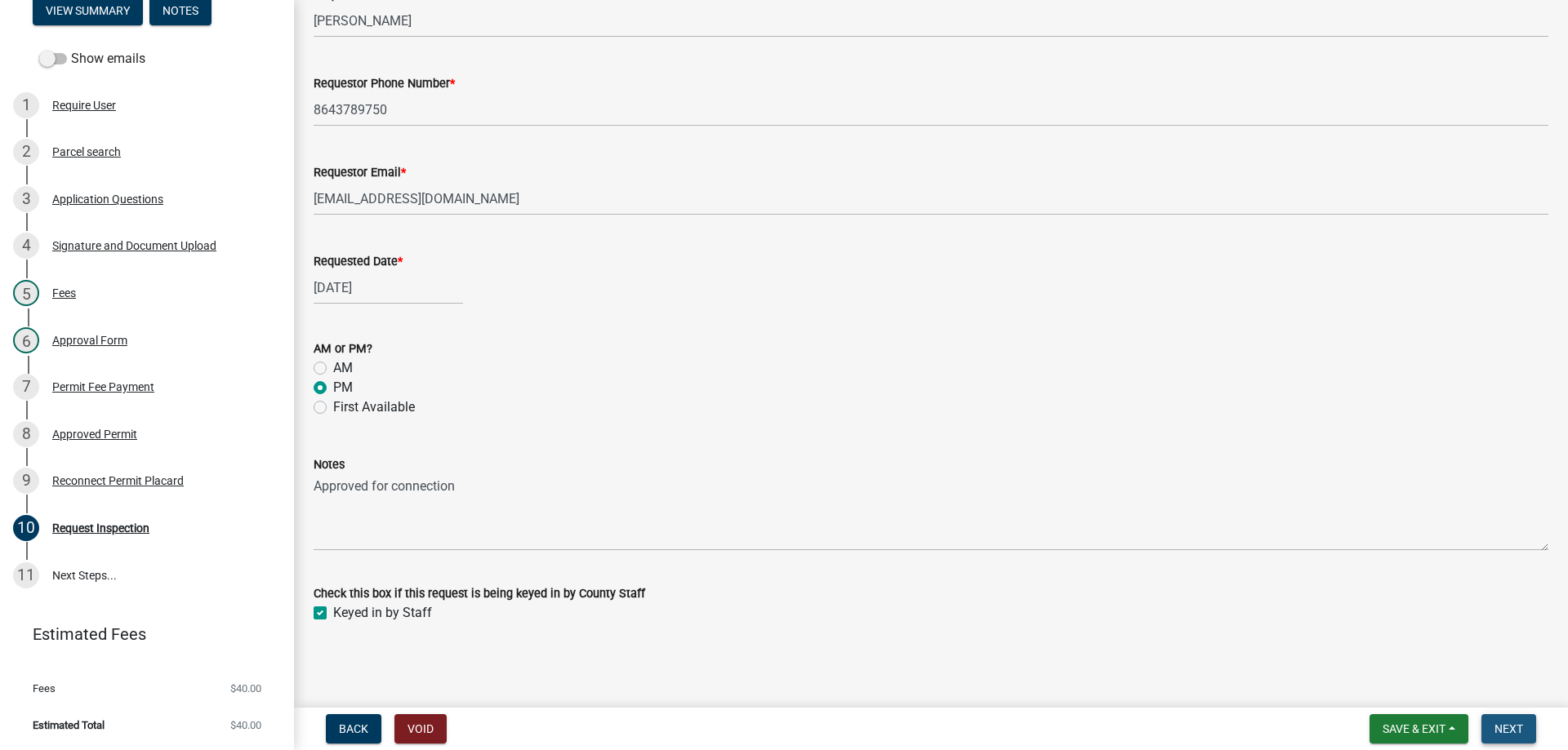
click at [1523, 729] on span "Next" at bounding box center [1509, 728] width 29 height 13
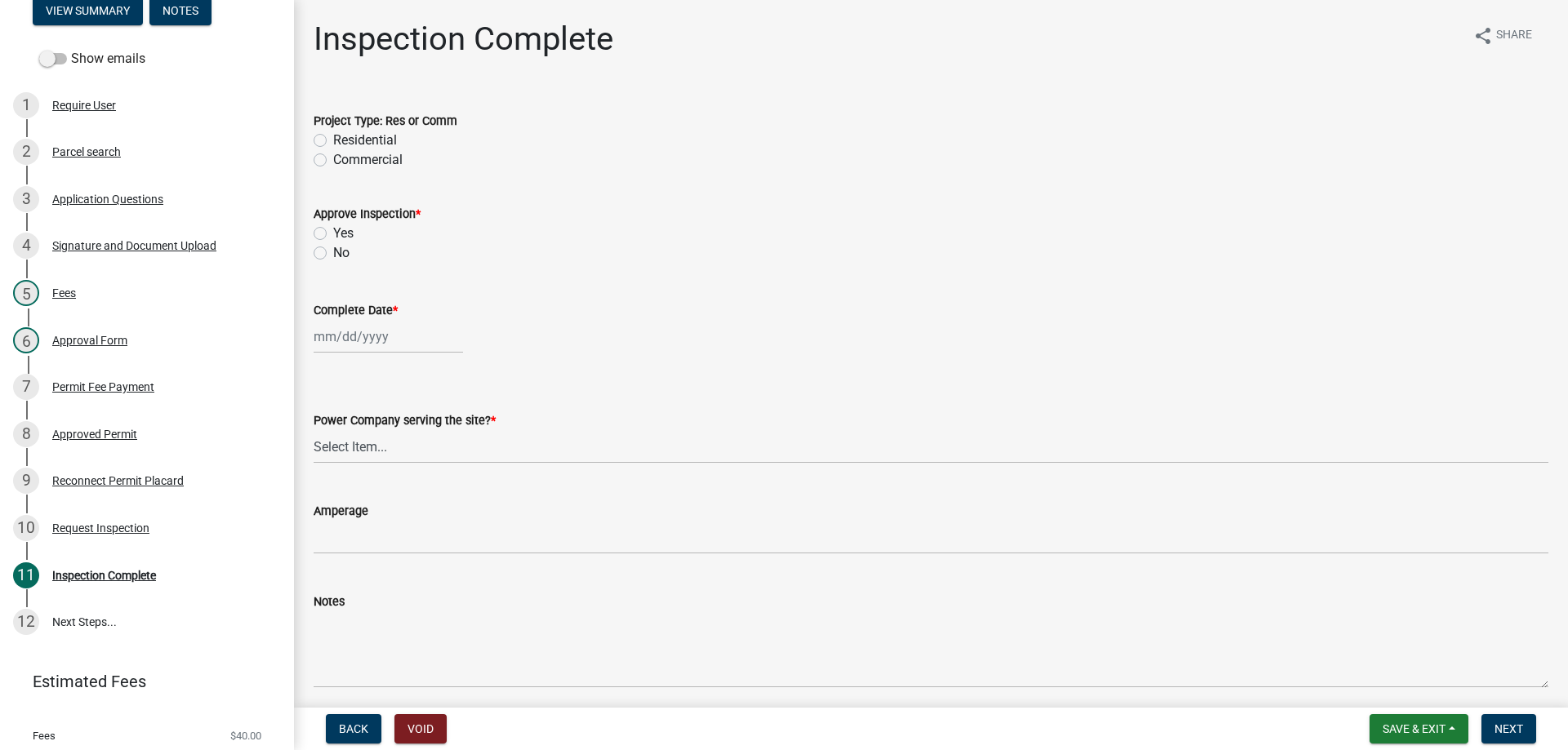
click at [333, 139] on label "Residential" at bounding box center [365, 141] width 64 height 20
click at [333, 139] on input "Residential" at bounding box center [338, 136] width 11 height 11
radio input "true"
click at [333, 233] on label "Yes" at bounding box center [343, 234] width 21 height 20
click at [333, 233] on input "Yes" at bounding box center [338, 229] width 11 height 11
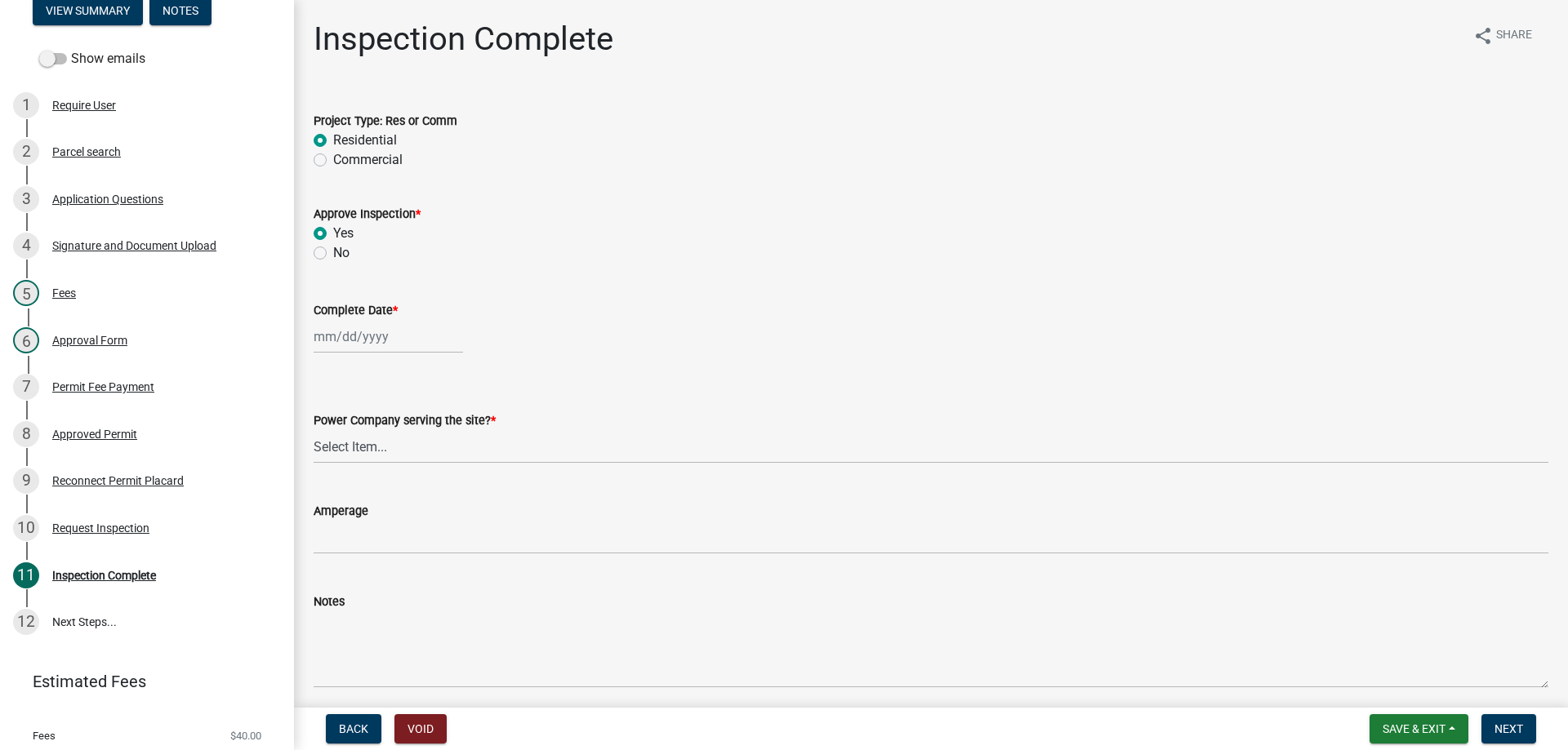
radio input "true"
click at [352, 336] on div at bounding box center [389, 337] width 150 height 34
select select "8"
select select "2025"
click at [331, 476] on div "11" at bounding box center [329, 476] width 27 height 27
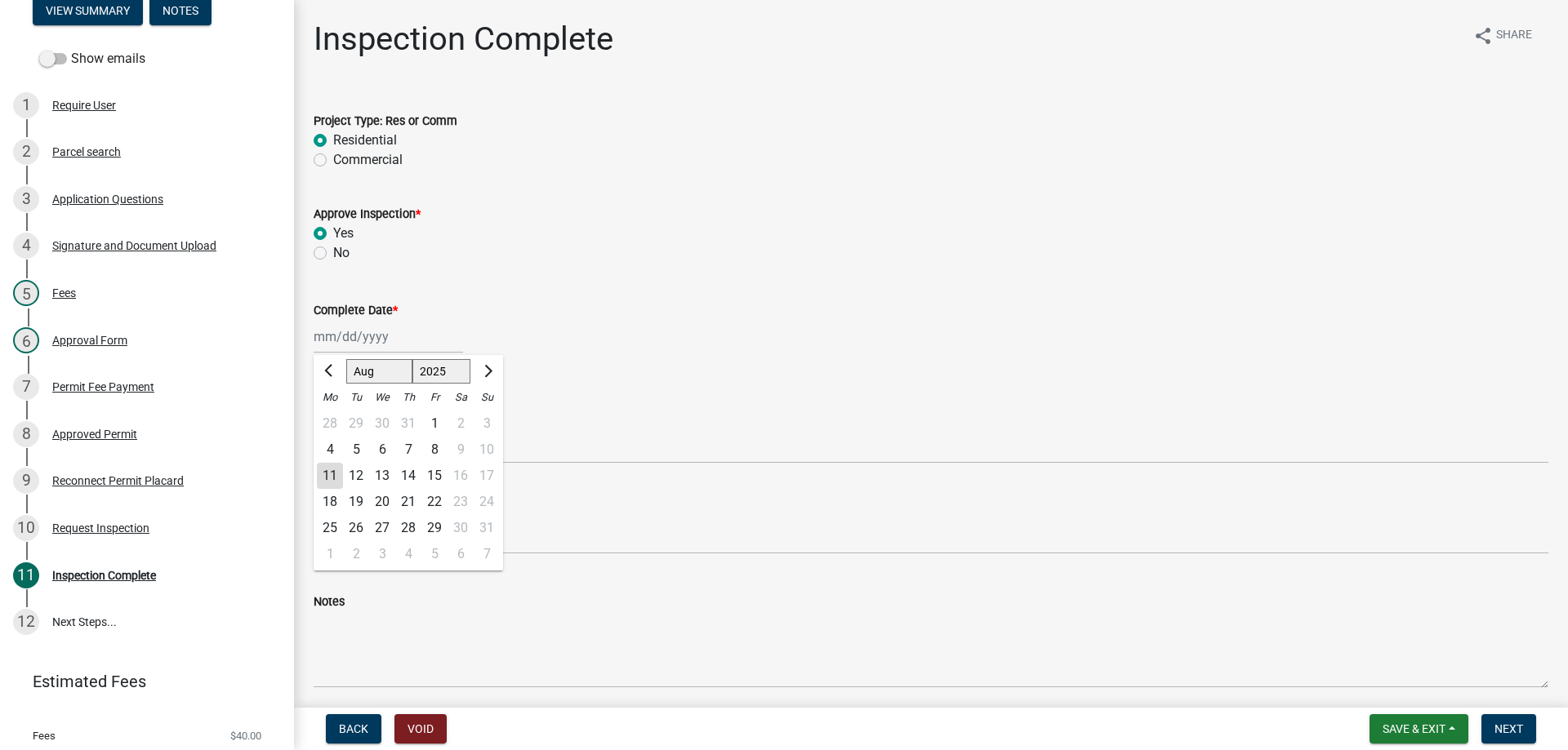
type input "[DATE]"
click at [388, 453] on select "Select Item... Little River Electric Co-Op Laurens Electric Co-Op Duke Energy D…" at bounding box center [931, 447] width 1235 height 34
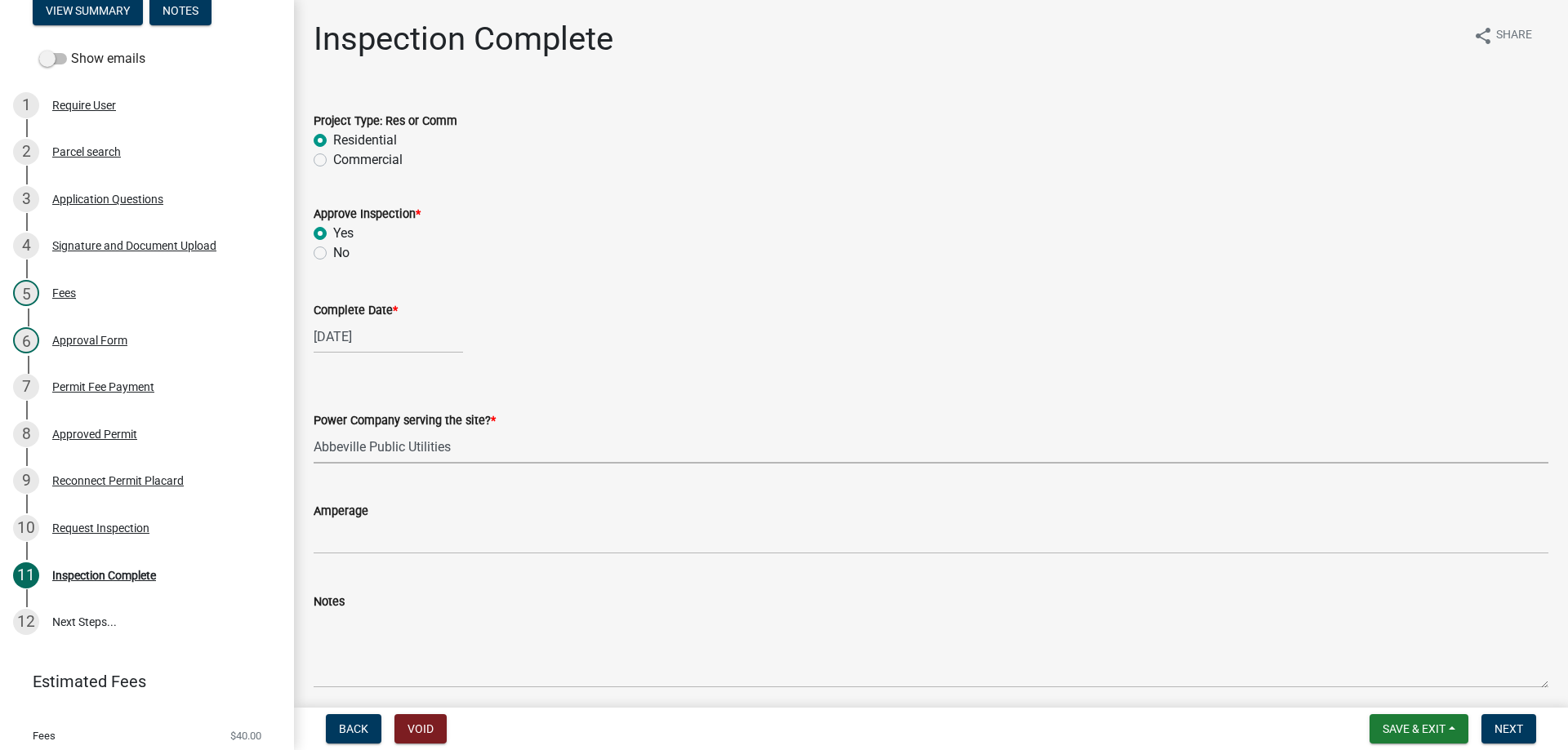
click at [314, 431] on select "Select Item... Little River Electric Co-Op Laurens Electric Co-Op Duke Energy D…" at bounding box center [931, 447] width 1235 height 34
select select "c55dc6f6-d8cc-4359-aa2e-8e2a2769dca2"
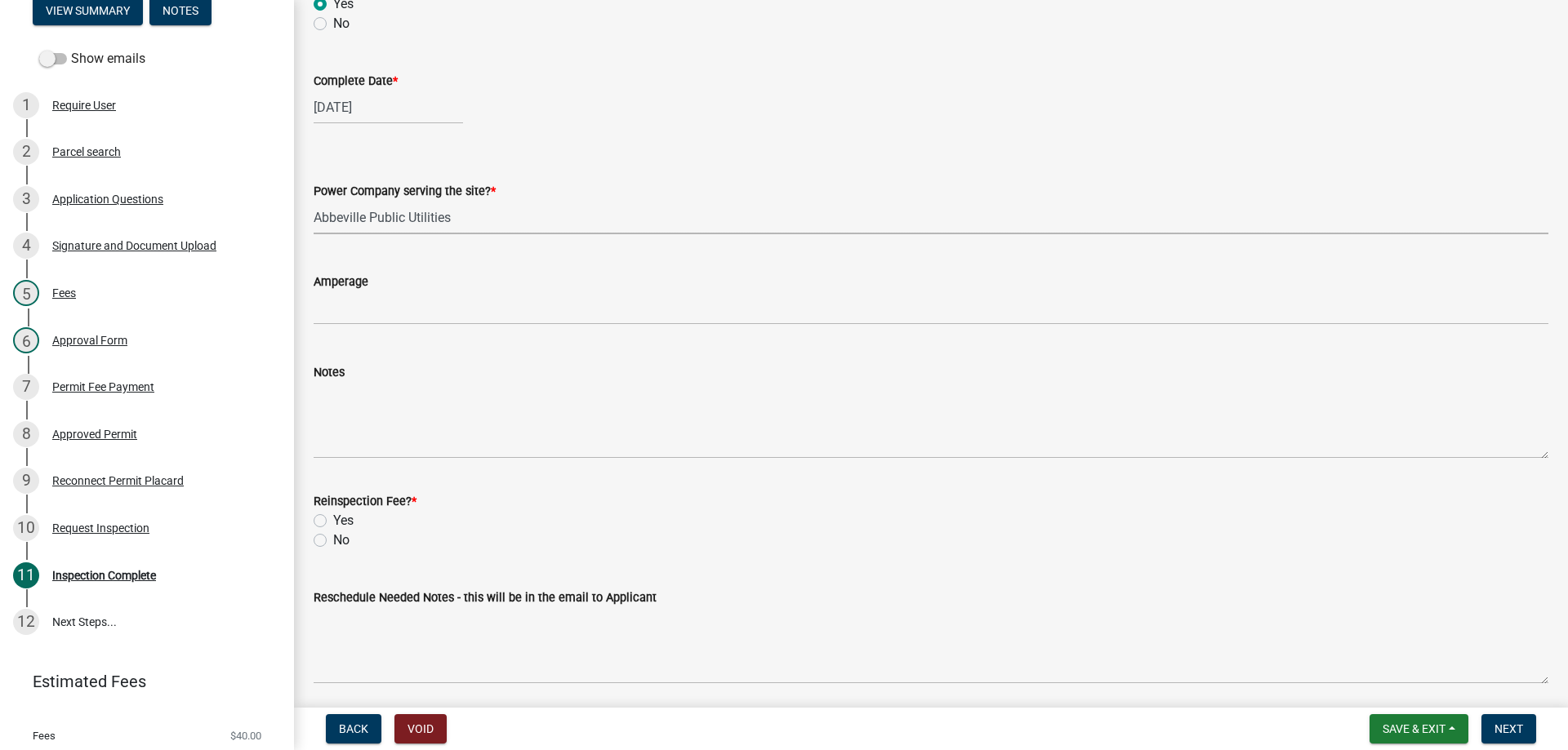
scroll to position [289, 0]
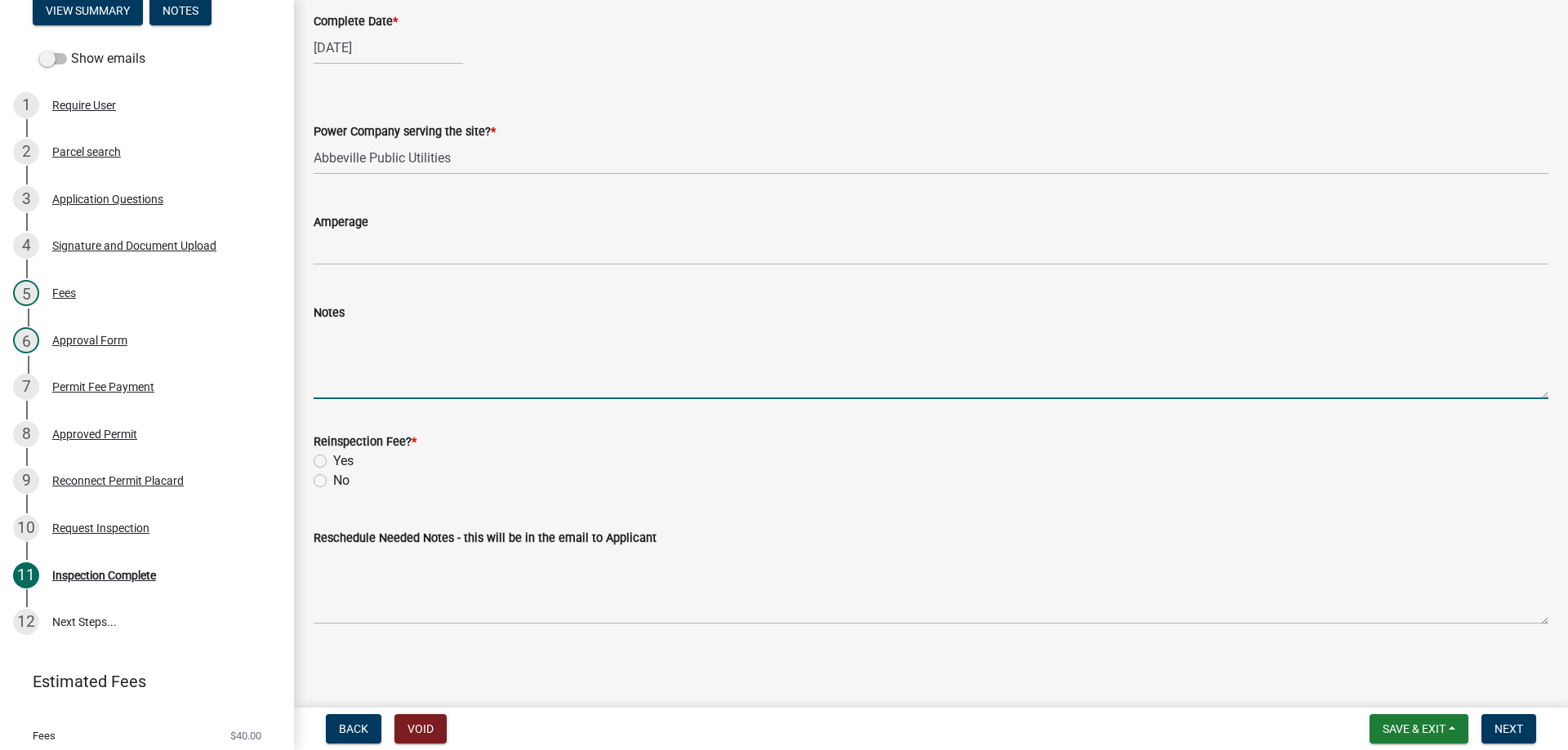
click at [370, 382] on textarea "Notes" at bounding box center [931, 361] width 1235 height 77
type textarea "Approved for reconnection. [GEOGRAPHIC_DATA] has re-addressed this property. It…"
click at [333, 482] on label "No" at bounding box center [341, 481] width 17 height 20
click at [333, 482] on input "No" at bounding box center [338, 476] width 11 height 11
radio input "true"
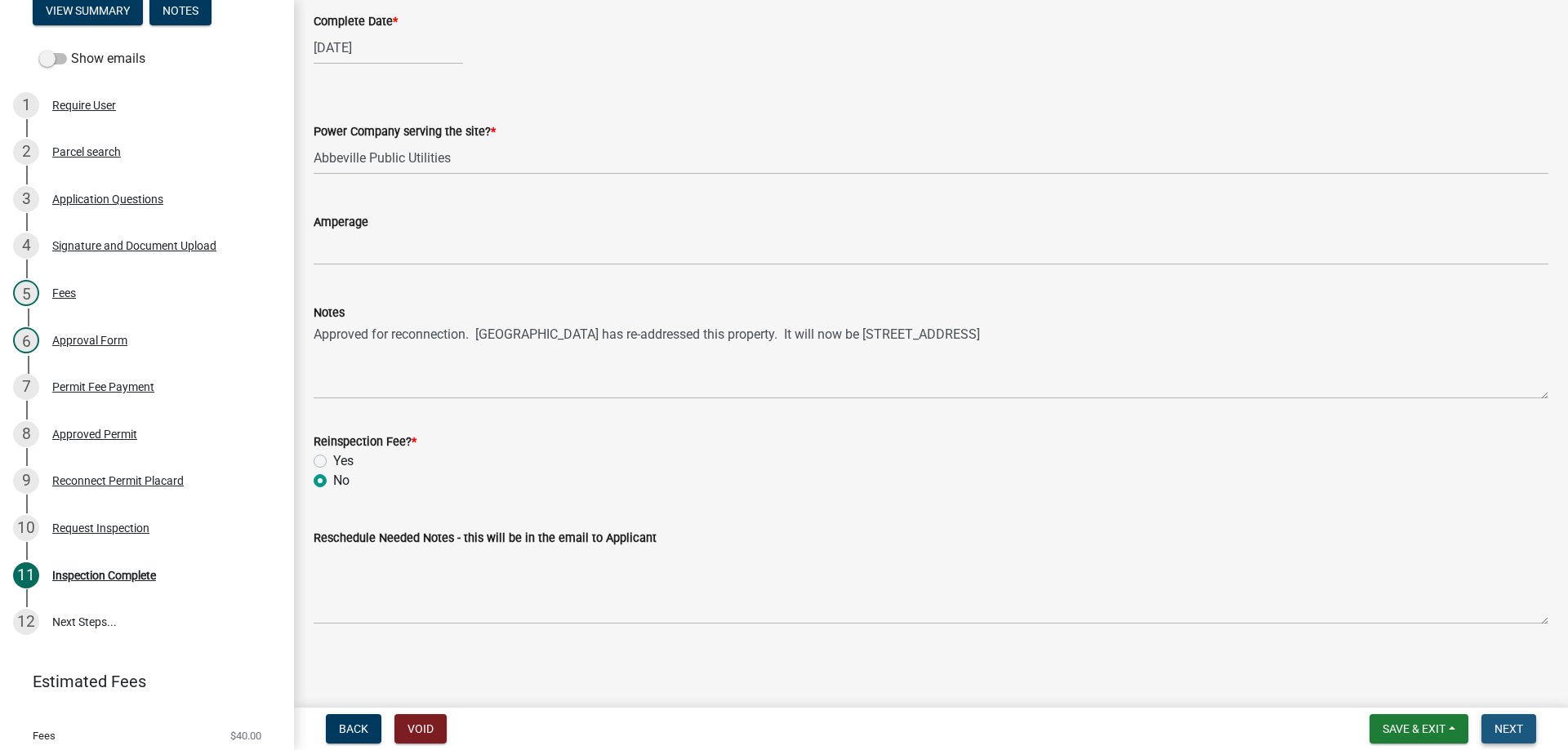
click at [1521, 727] on span "Next" at bounding box center [1509, 728] width 29 height 13
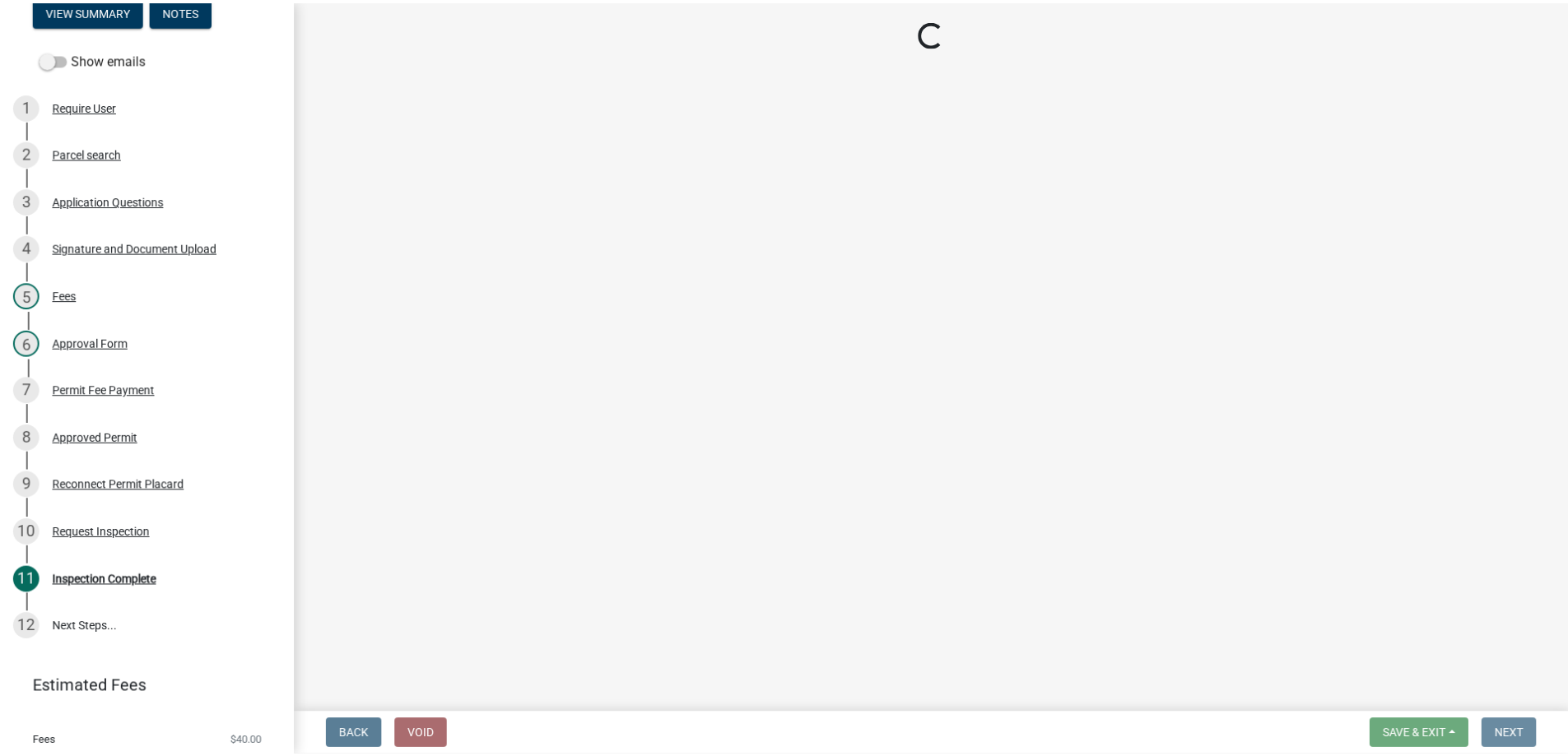
scroll to position [0, 0]
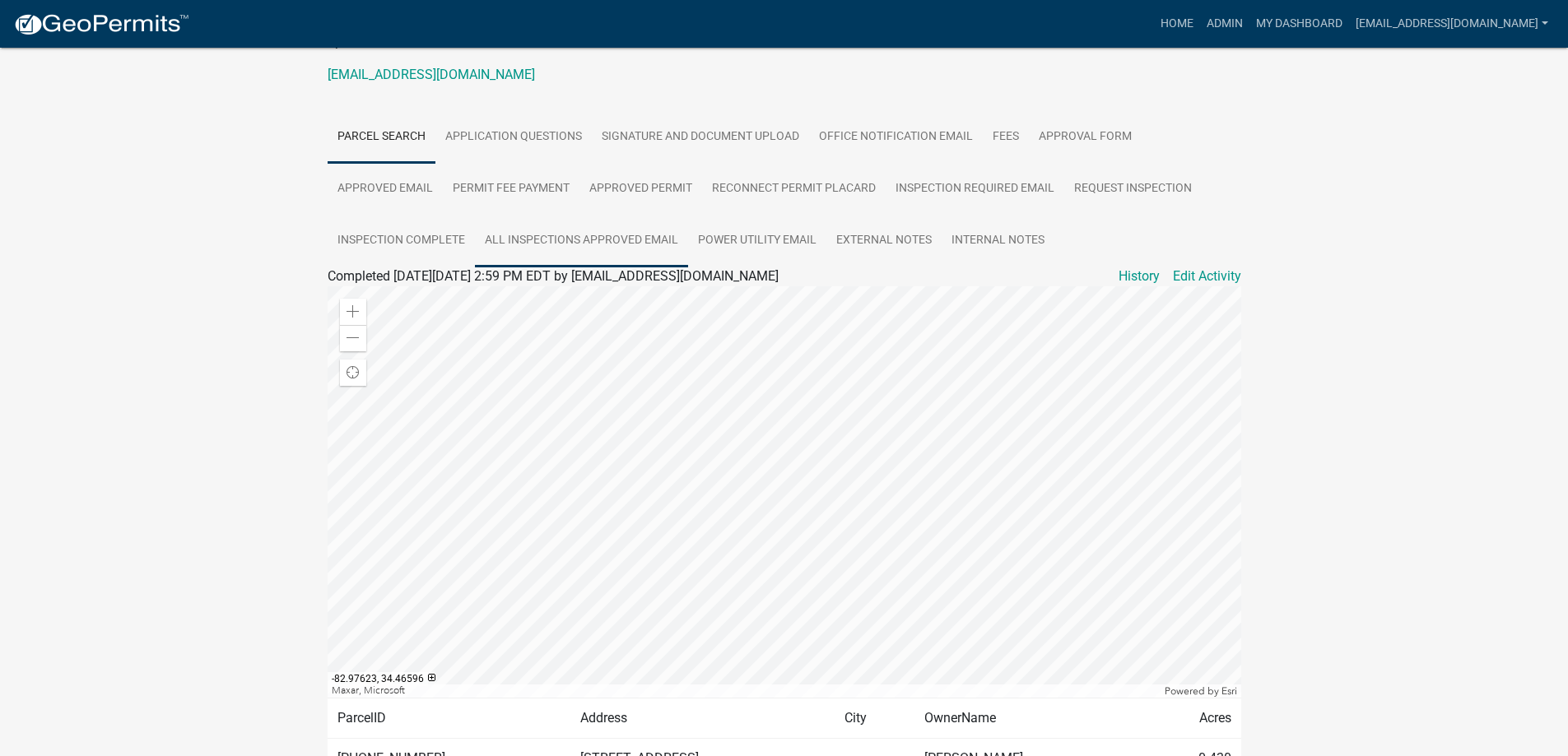
scroll to position [246, 0]
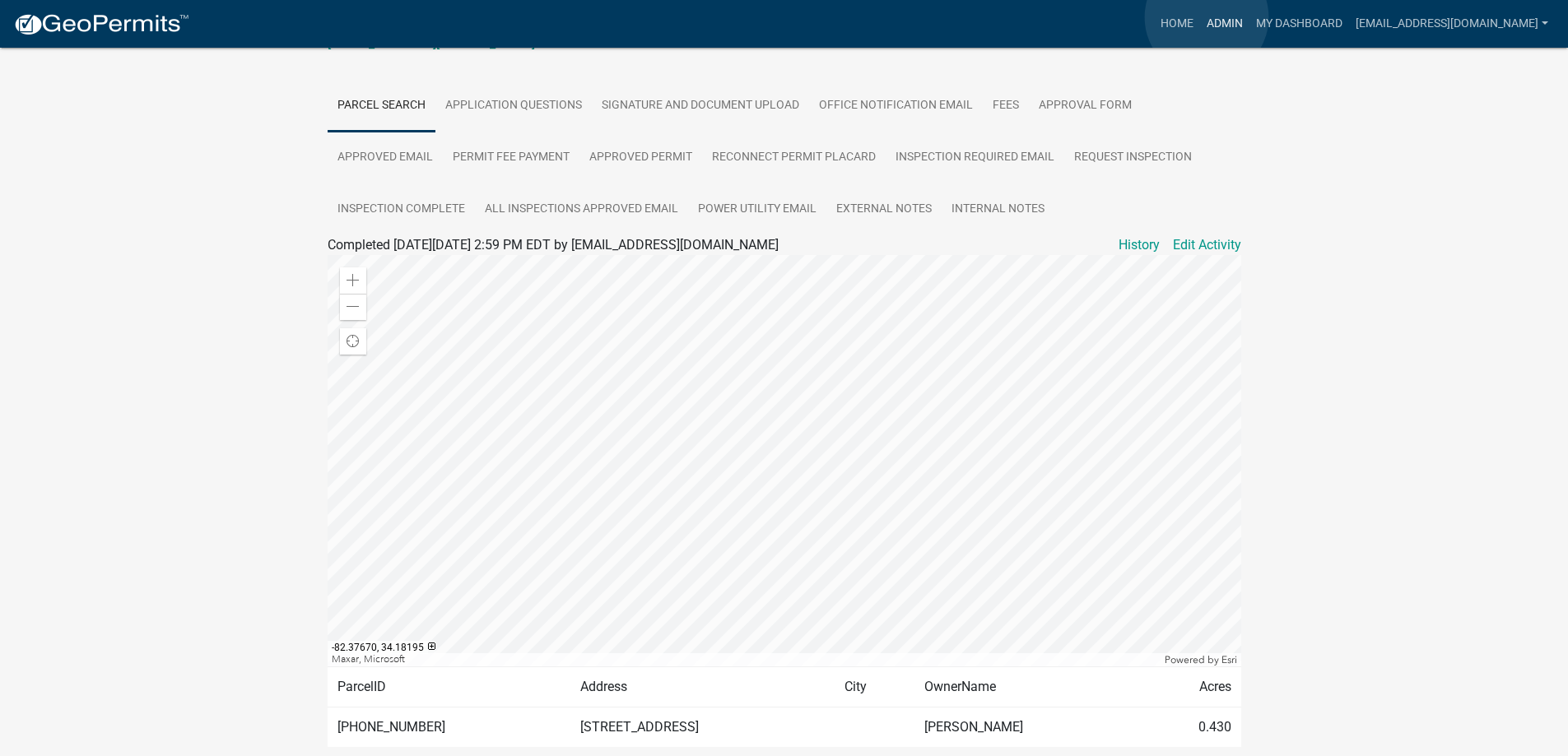
click at [1206, 17] on link "Admin" at bounding box center [1225, 23] width 50 height 31
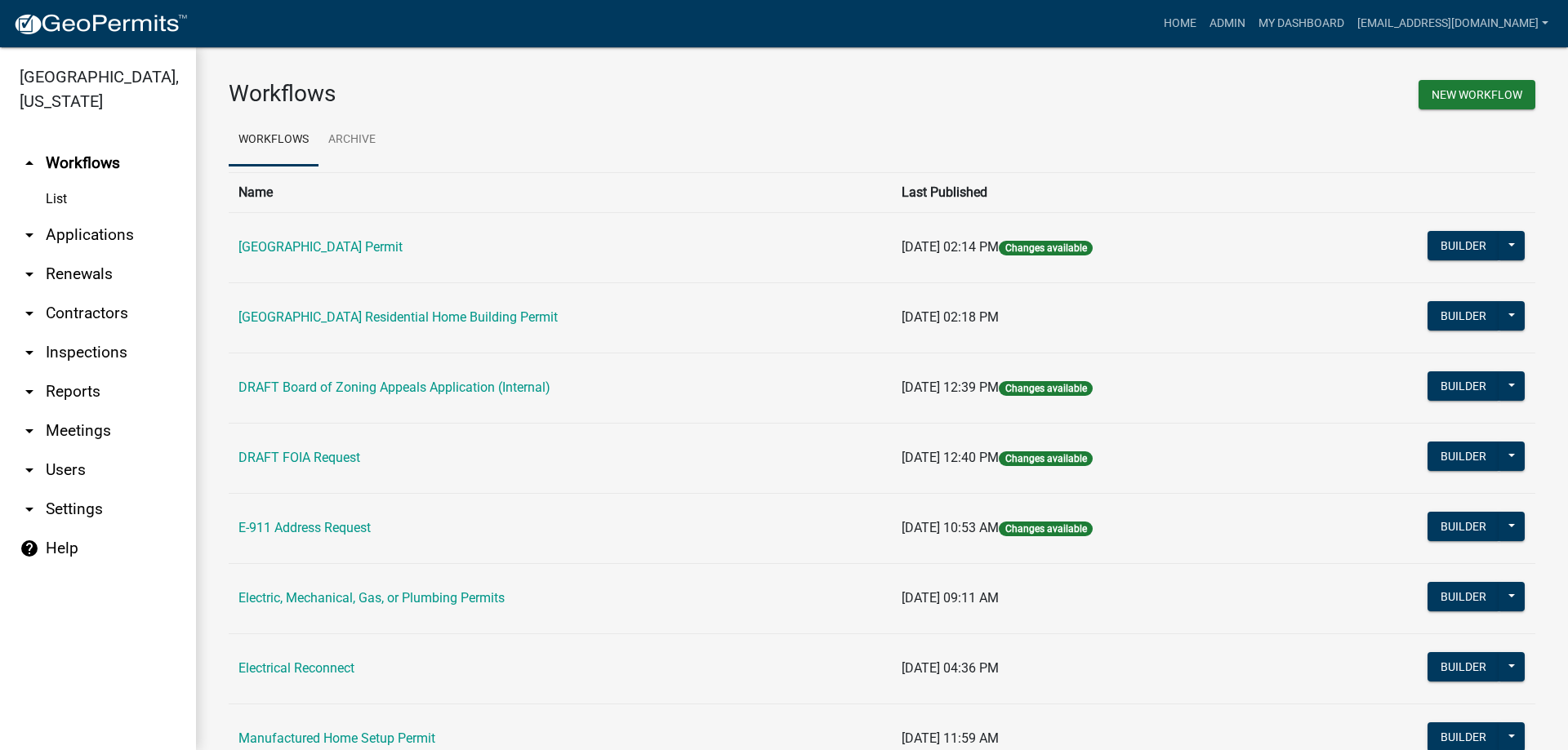
click at [95, 231] on link "arrow_drop_down Applications" at bounding box center [98, 236] width 196 height 39
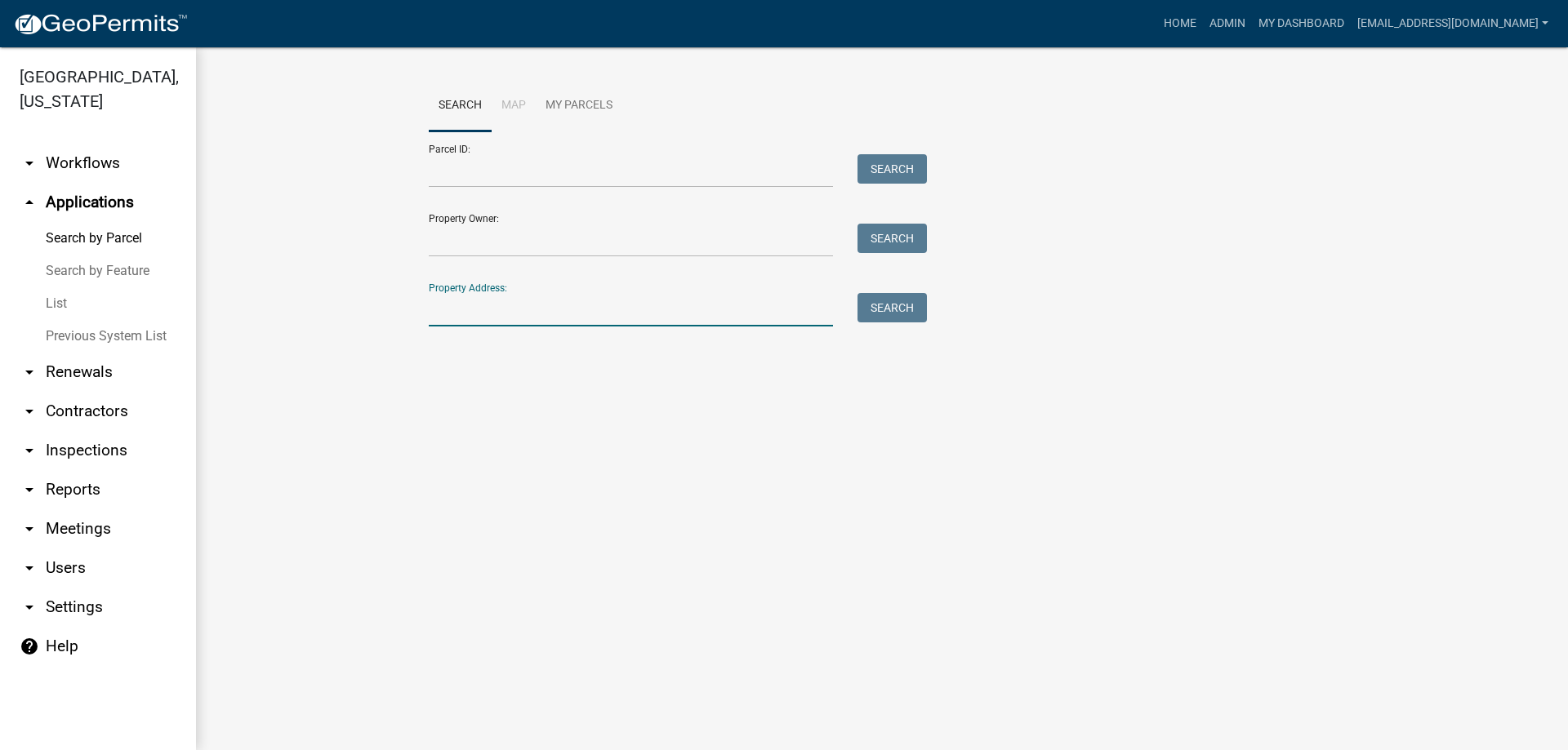
click at [516, 311] on input "Property Address:" at bounding box center [631, 309] width 404 height 34
click at [878, 304] on button "Search" at bounding box center [892, 307] width 69 height 30
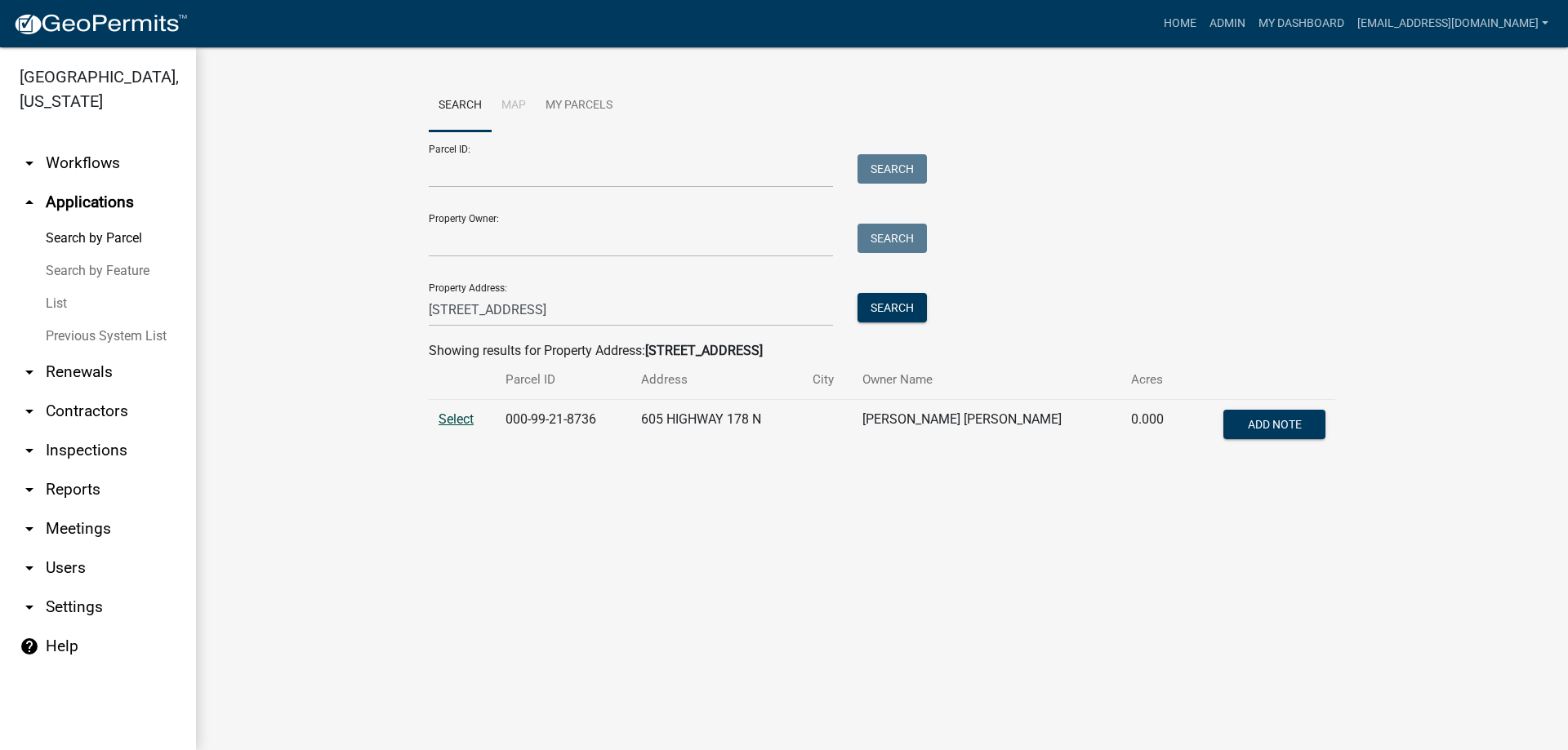
click at [454, 416] on span "Select" at bounding box center [457, 419] width 36 height 16
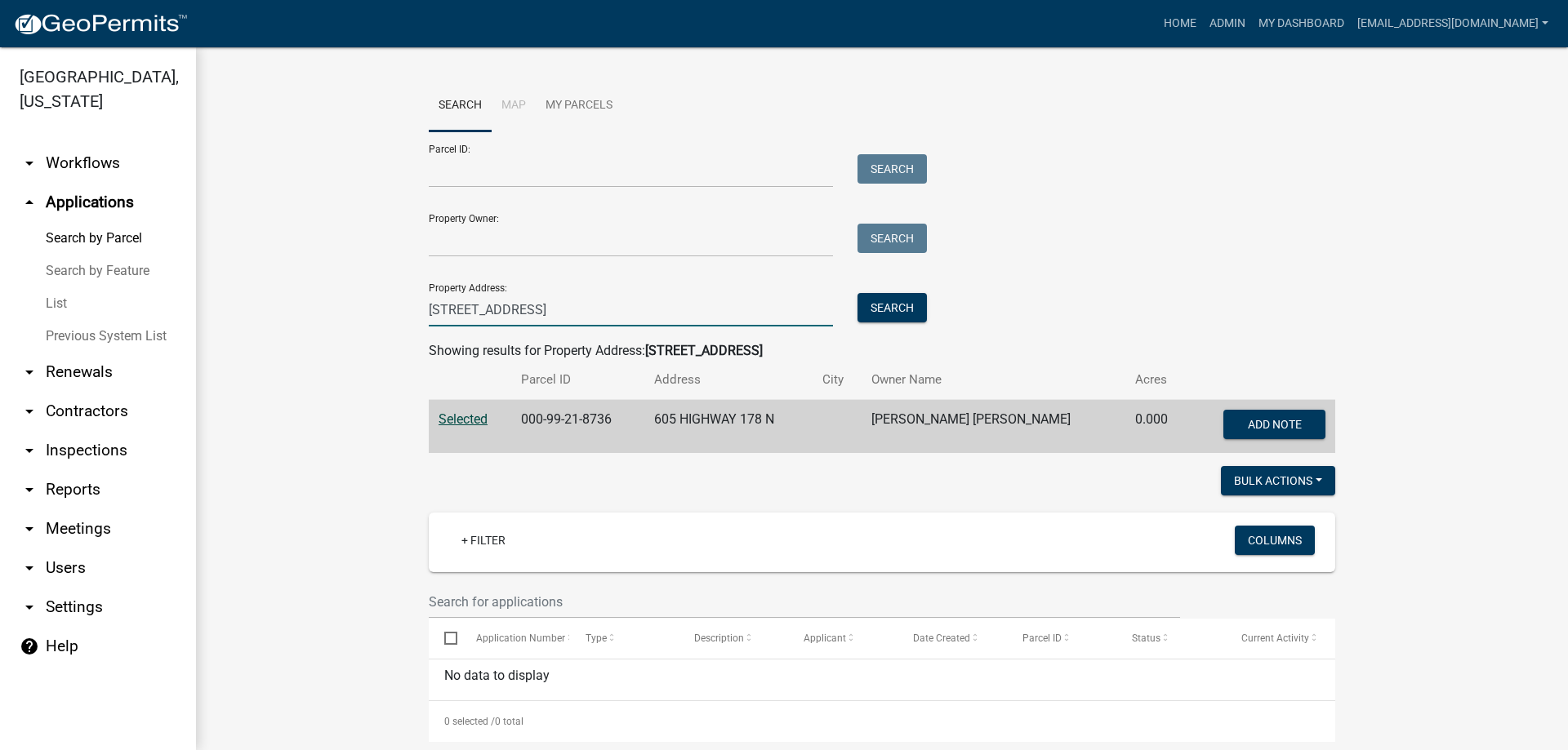
click at [503, 321] on input "[STREET_ADDRESS]" at bounding box center [631, 309] width 404 height 34
type input "6"
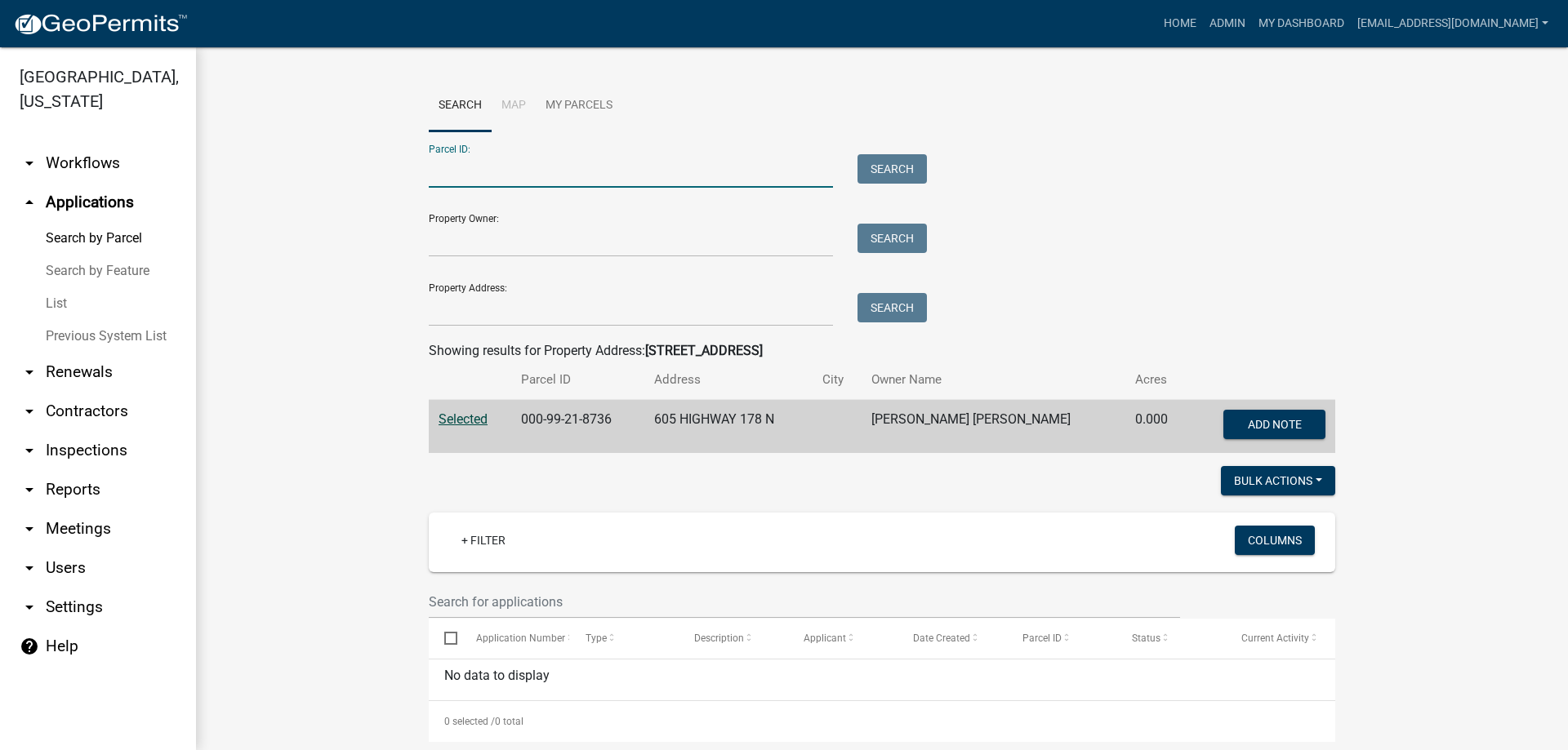
click at [489, 177] on input "Parcel ID:" at bounding box center [631, 171] width 404 height 34
paste input "[PHONE_NUMBER]"
type input "[PHONE_NUMBER]"
click at [883, 166] on button "Search" at bounding box center [892, 170] width 69 height 30
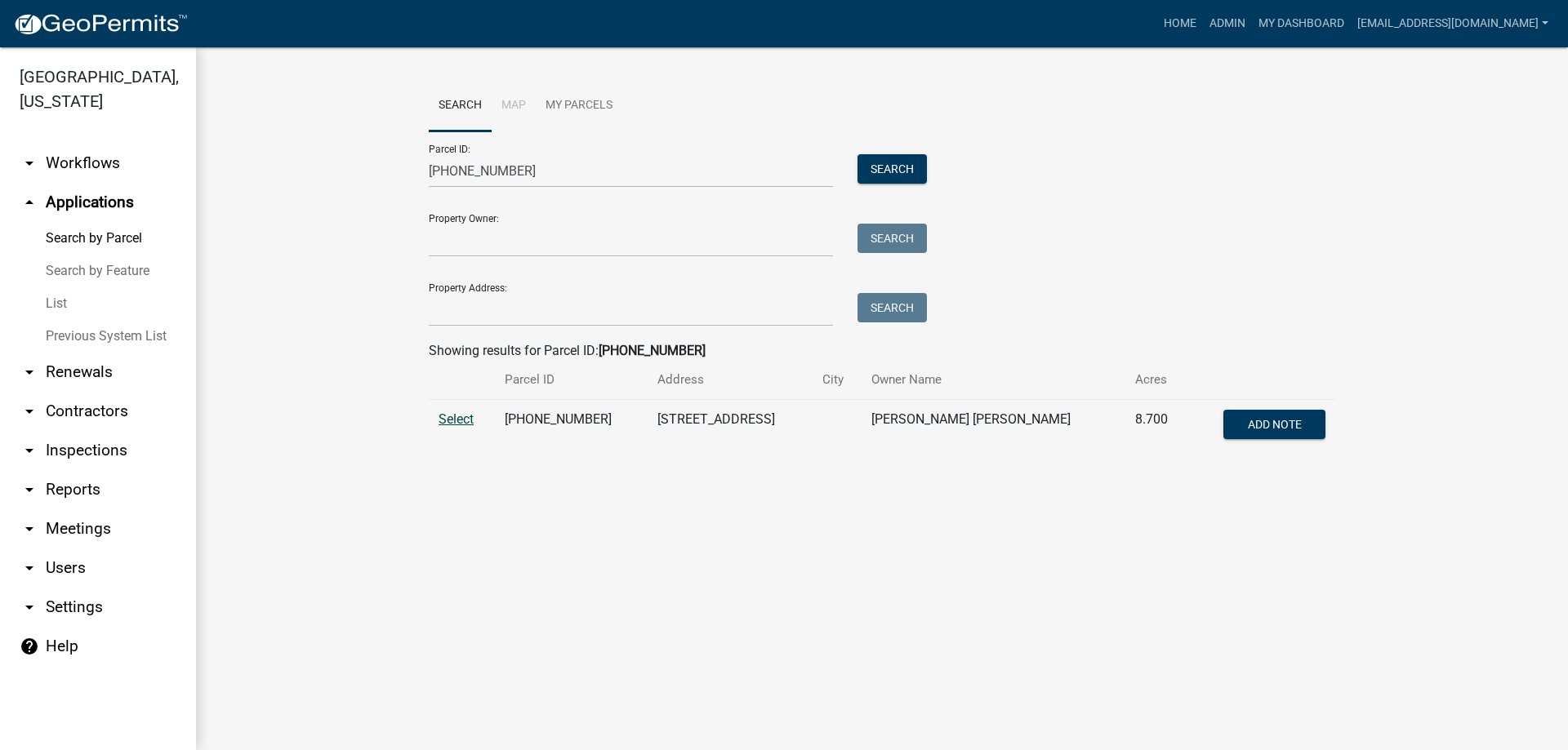
click at [463, 421] on span "Select" at bounding box center [457, 419] width 36 height 16
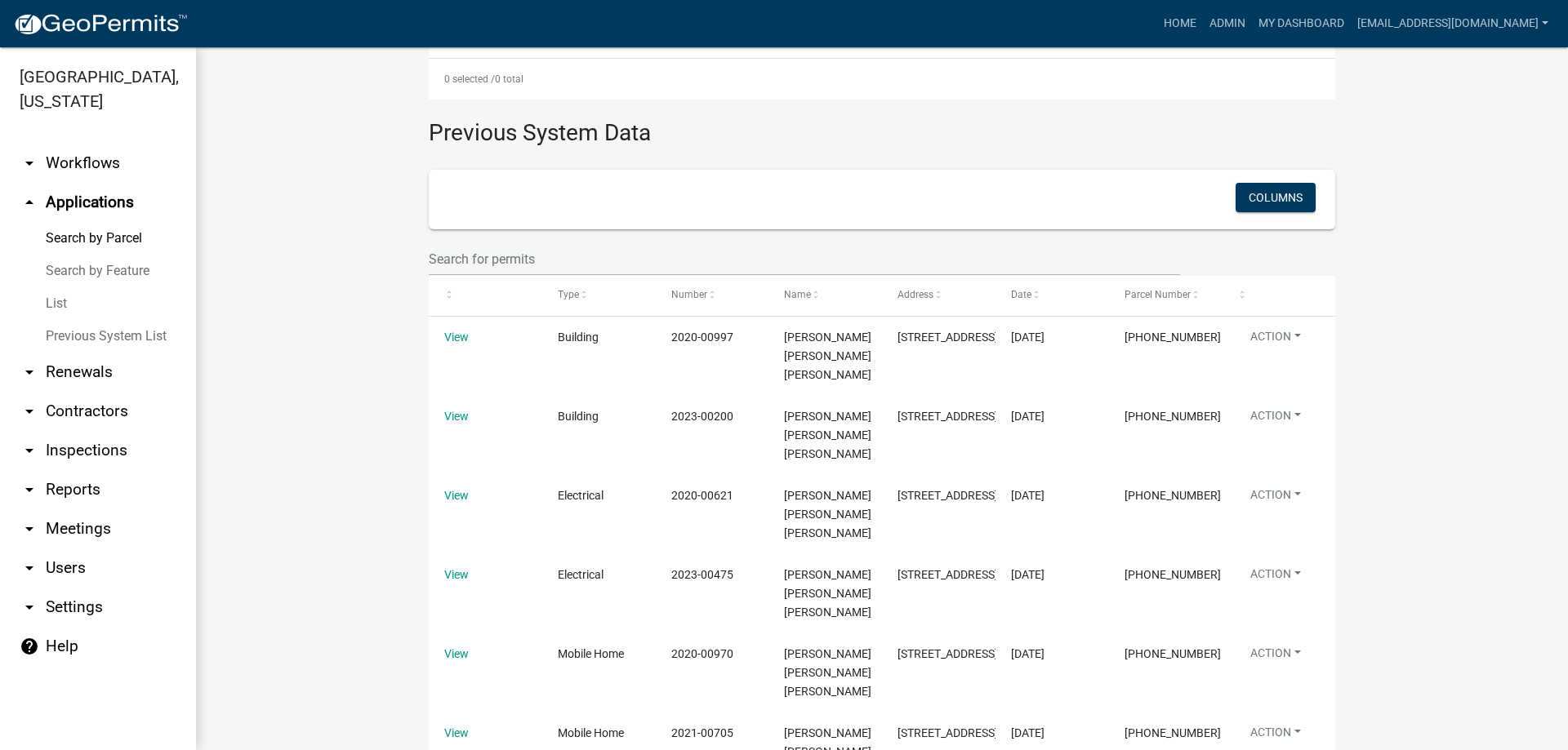
scroll to position [652, 0]
